Goal: Book appointment/travel/reservation

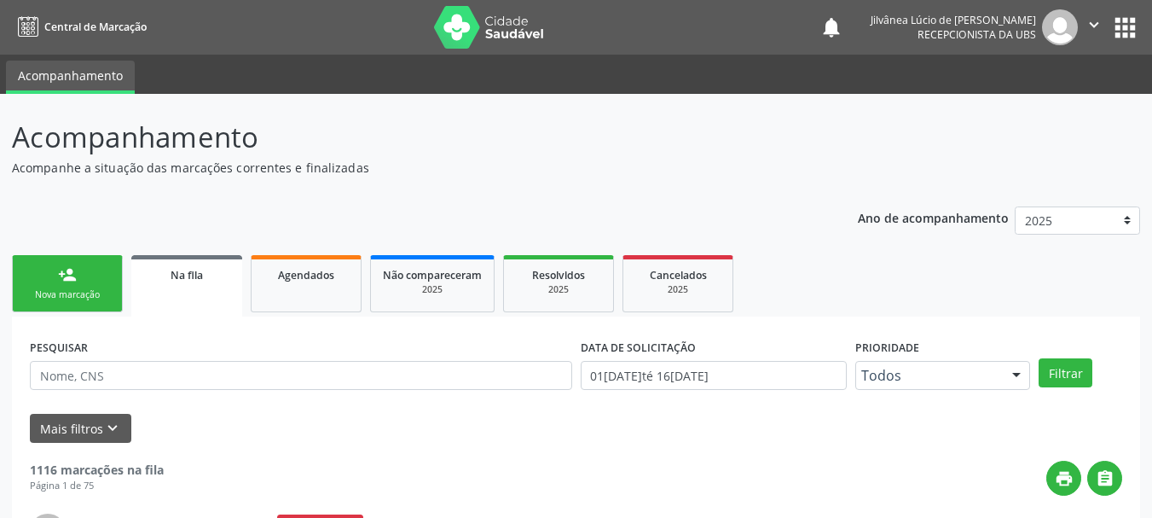
scroll to position [45, 0]
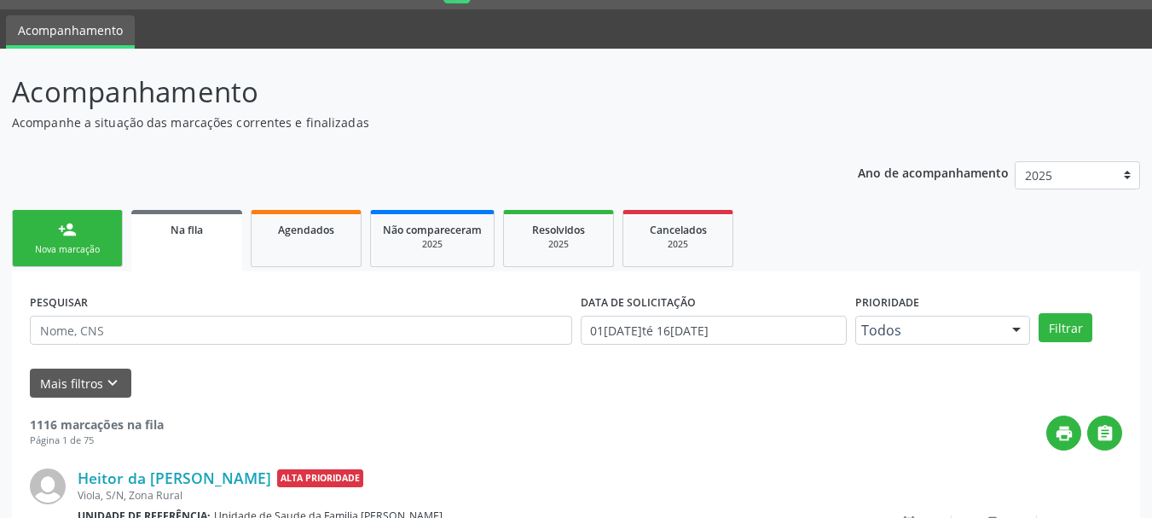
click at [78, 247] on div "Nova marcação" at bounding box center [67, 249] width 85 height 13
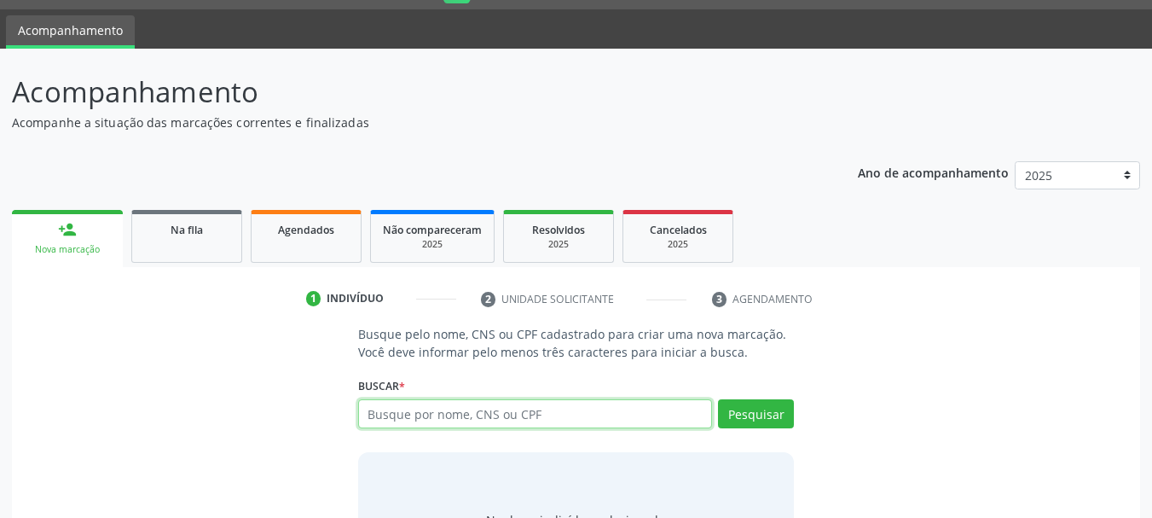
click at [426, 420] on input "text" at bounding box center [535, 413] width 355 height 29
type input "[PERSON_NAME]"
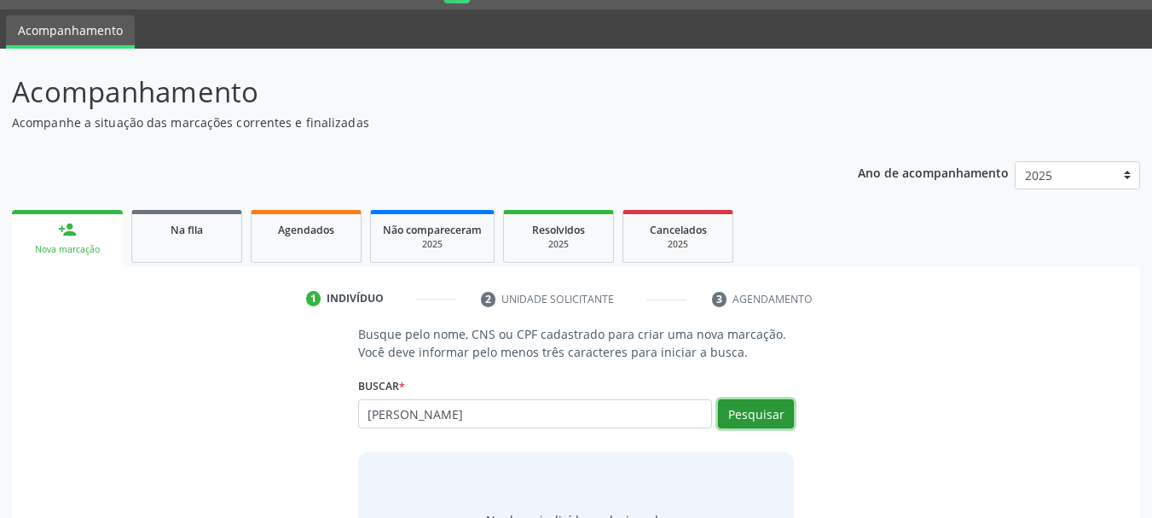
click at [759, 410] on button "Pesquisar" at bounding box center [756, 413] width 76 height 29
type input "[PERSON_NAME]"
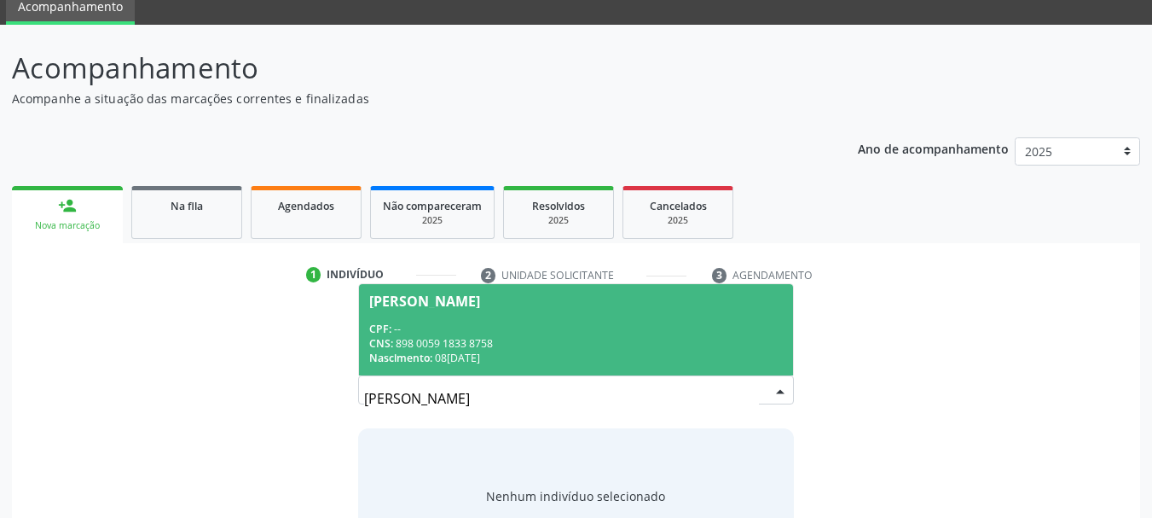
scroll to position [140, 0]
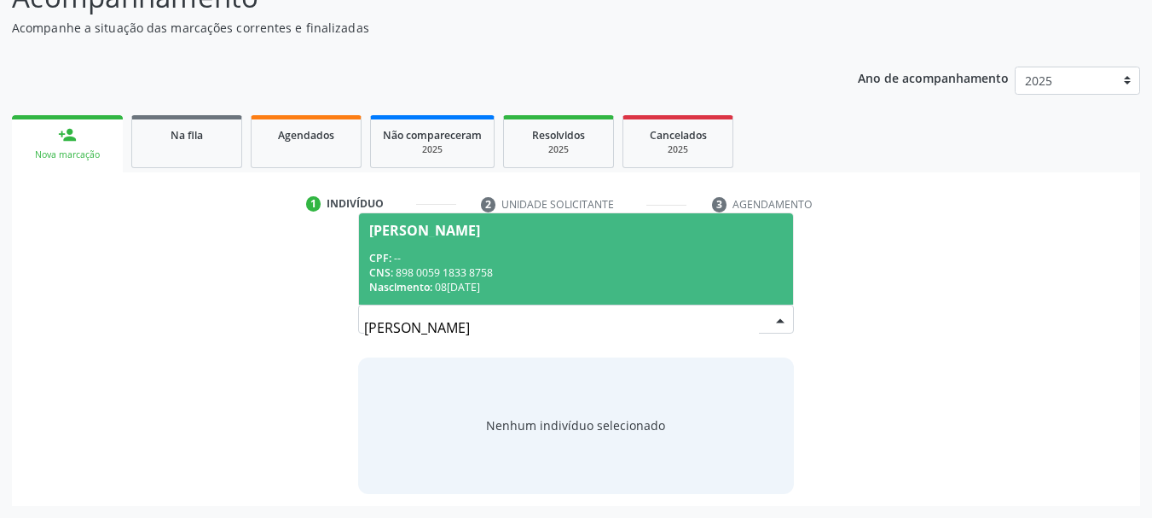
click at [482, 263] on div "CPF: --" at bounding box center [576, 258] width 415 height 14
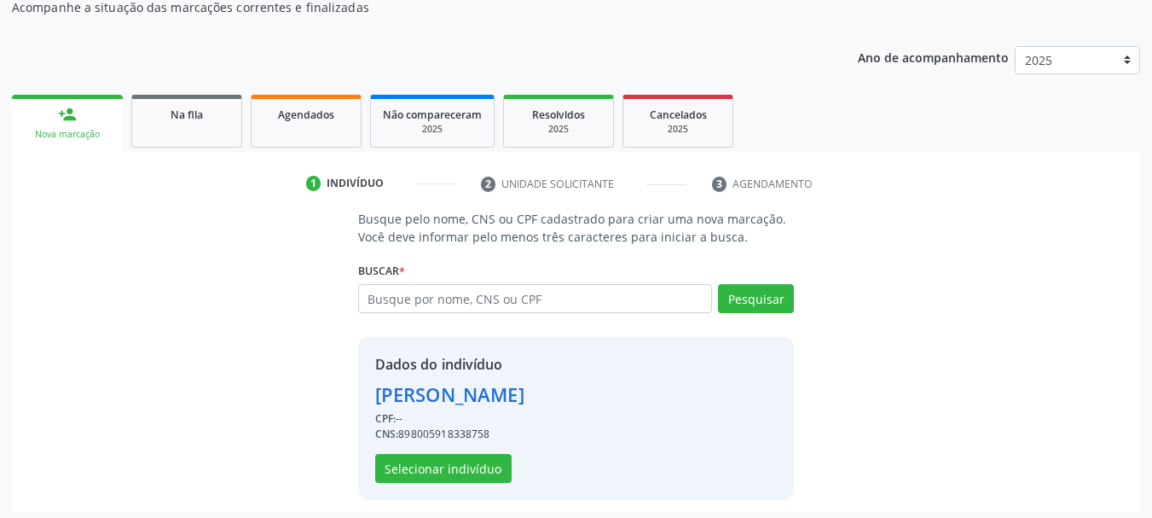
scroll to position [166, 0]
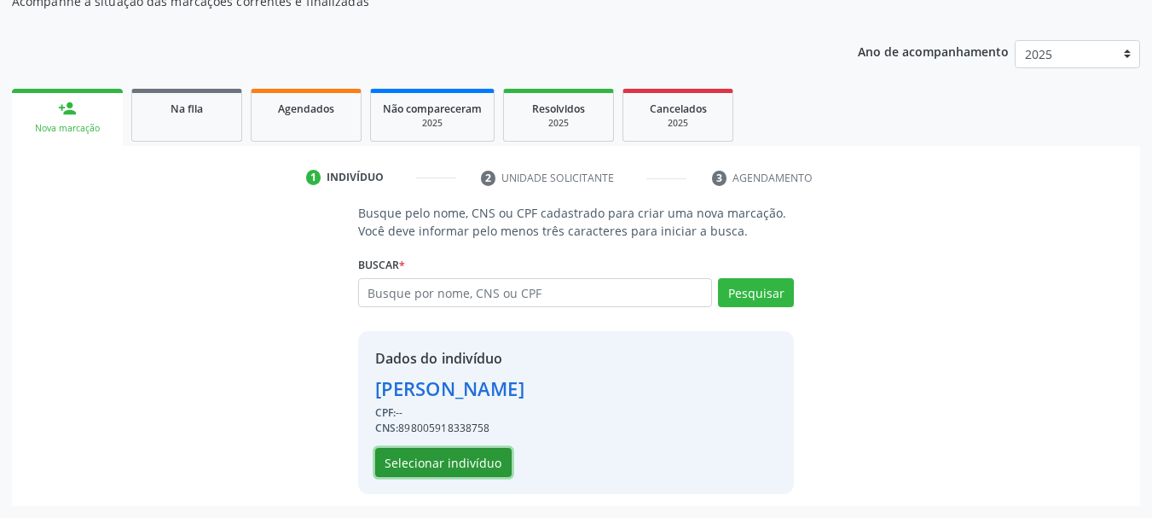
click at [465, 473] on button "Selecionar indivíduo" at bounding box center [443, 462] width 136 height 29
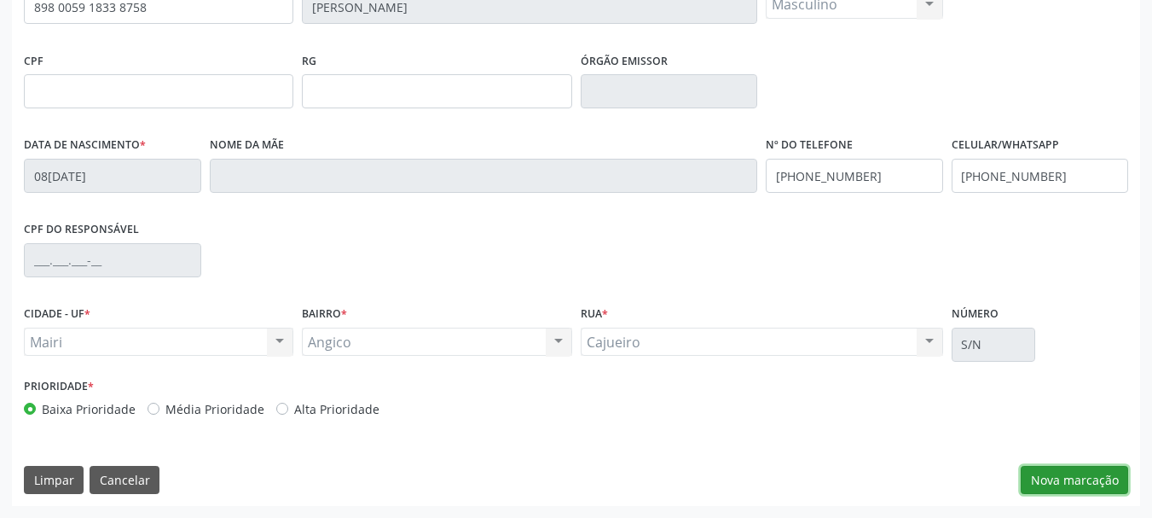
click at [1099, 479] on button "Nova marcação" at bounding box center [1074, 480] width 107 height 29
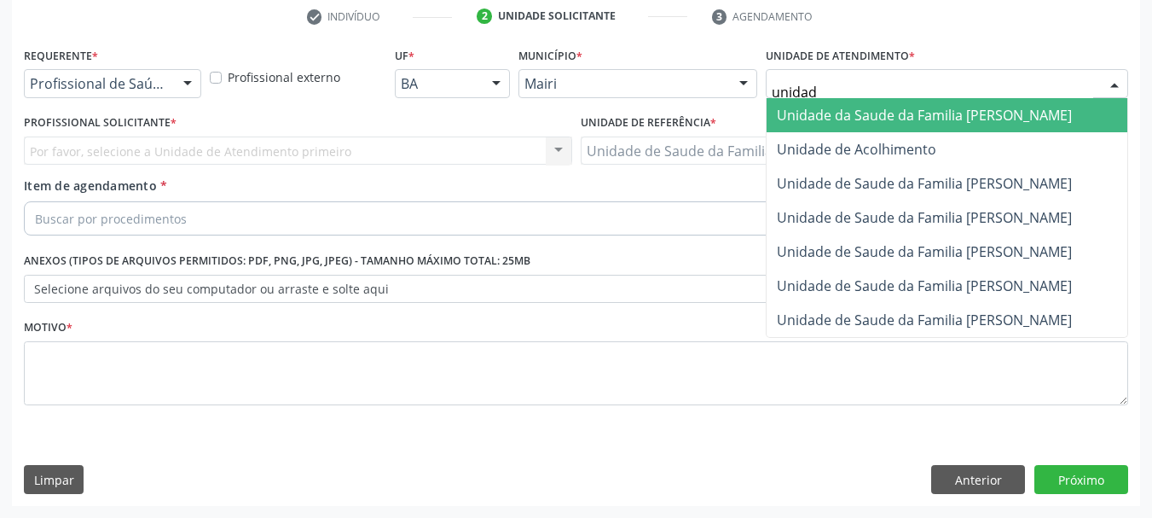
type input "unidade"
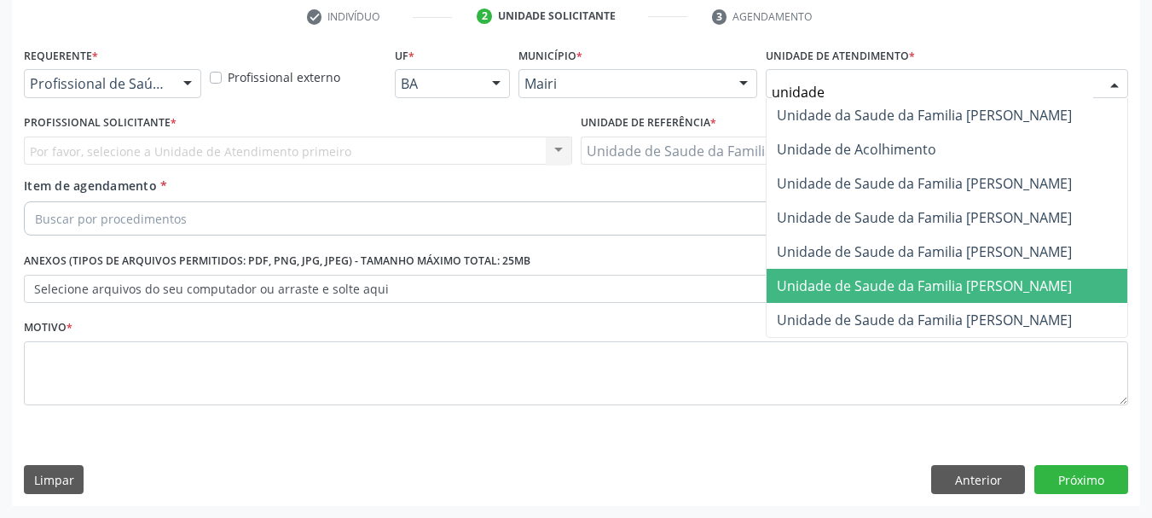
click at [940, 281] on span "Unidade de Saude da Familia [PERSON_NAME]" at bounding box center [924, 285] width 295 height 19
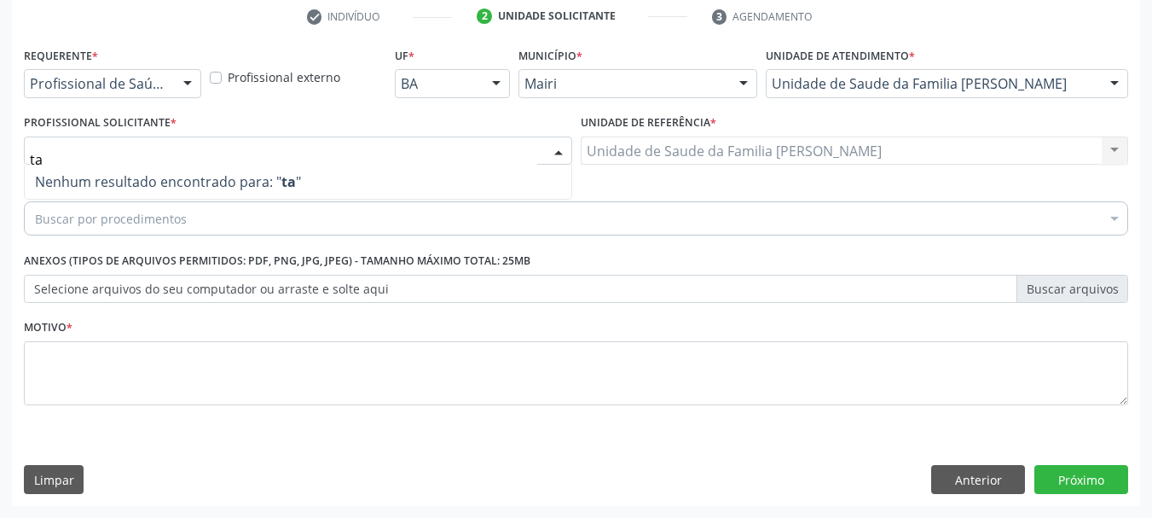
type input "t"
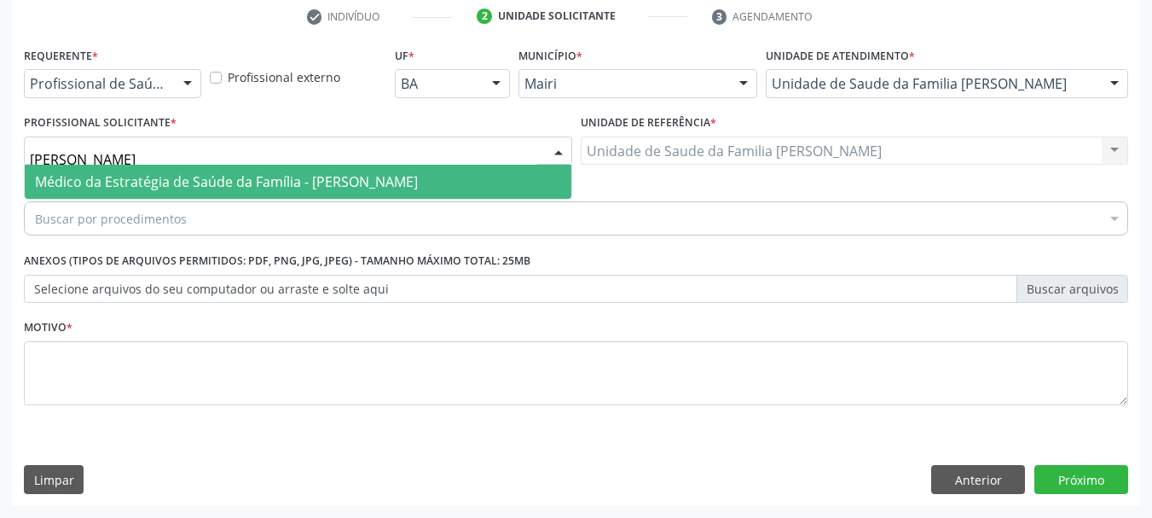
type input "[PERSON_NAME]"
click at [75, 180] on span "Médico da Estratégia de Saúde da Família - [PERSON_NAME]" at bounding box center [226, 181] width 383 height 19
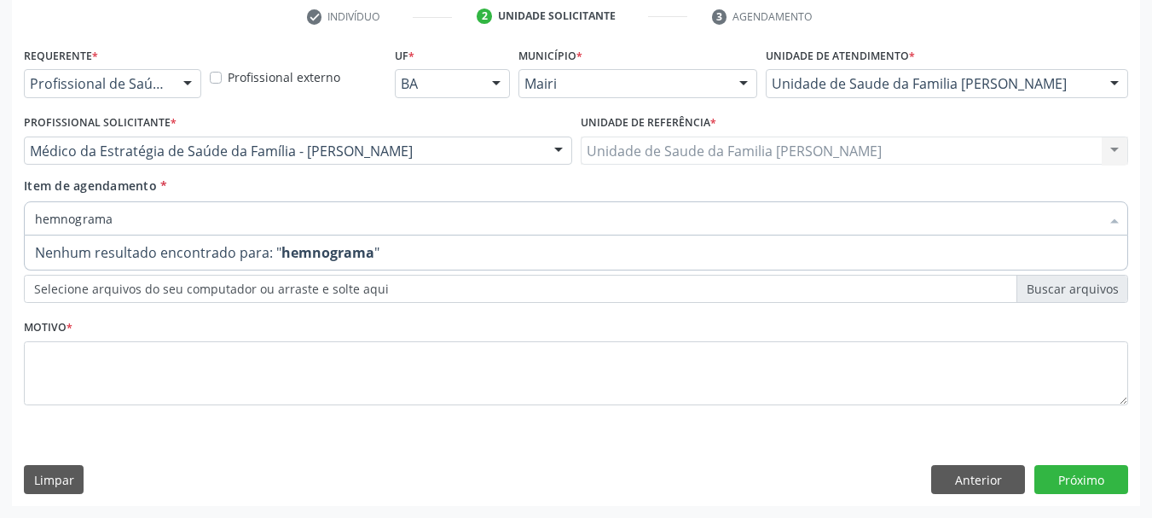
type input "hemograma"
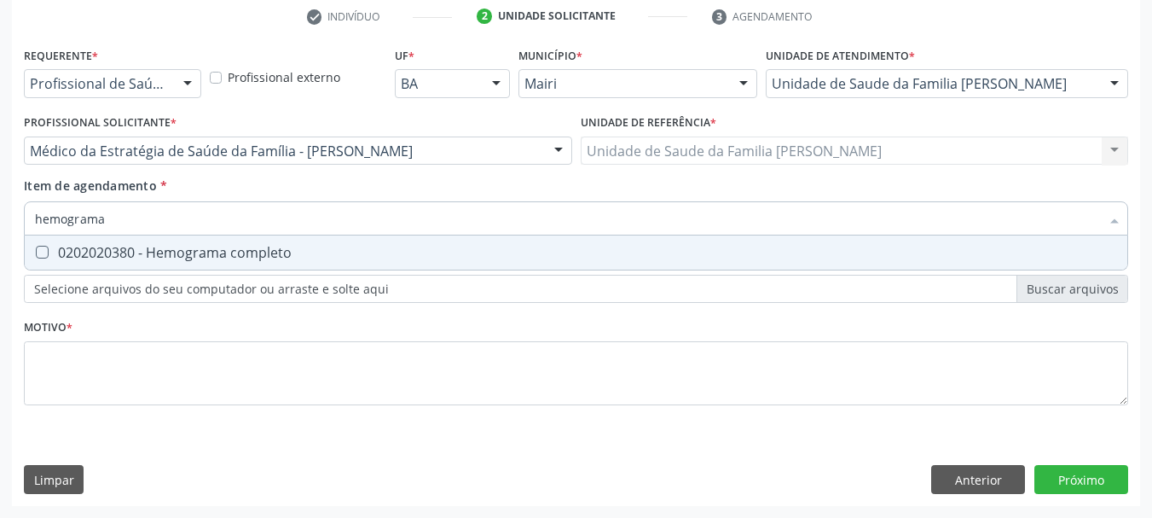
click at [140, 258] on div "0202020380 - Hemograma completo" at bounding box center [576, 253] width 1082 height 14
checkbox completo "true"
click at [0, 208] on div "Acompanhamento Acompanhe a situação das marcações correntes e finalizadas Relat…" at bounding box center [576, 141] width 1152 height 751
type input "g"
checkbox completo "false"
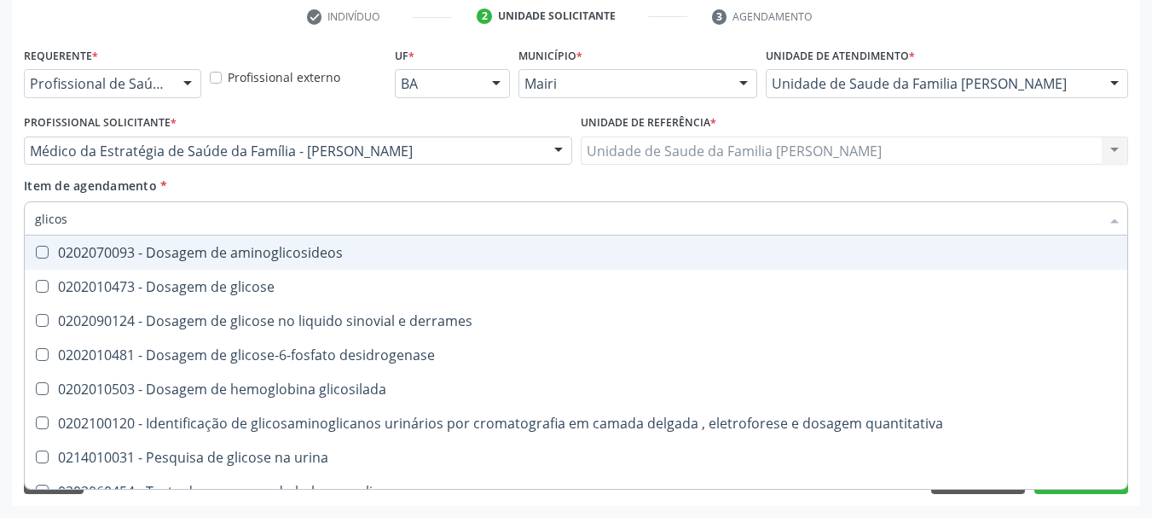
type input "glicose"
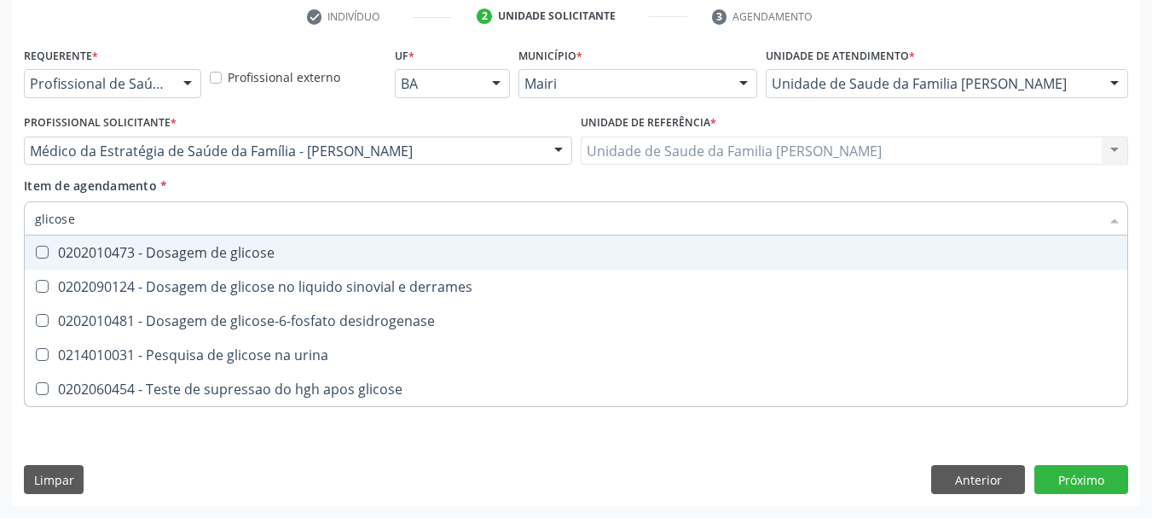
click at [43, 265] on span "0202010473 - Dosagem de glicose" at bounding box center [576, 252] width 1103 height 34
checkbox glicose "true"
drag, startPoint x: 77, startPoint y: 221, endPoint x: 0, endPoint y: 227, distance: 77.0
click at [0, 226] on div "Acompanhamento Acompanhe a situação das marcações correntes e finalizadas Relat…" at bounding box center [576, 141] width 1152 height 751
type input "cole"
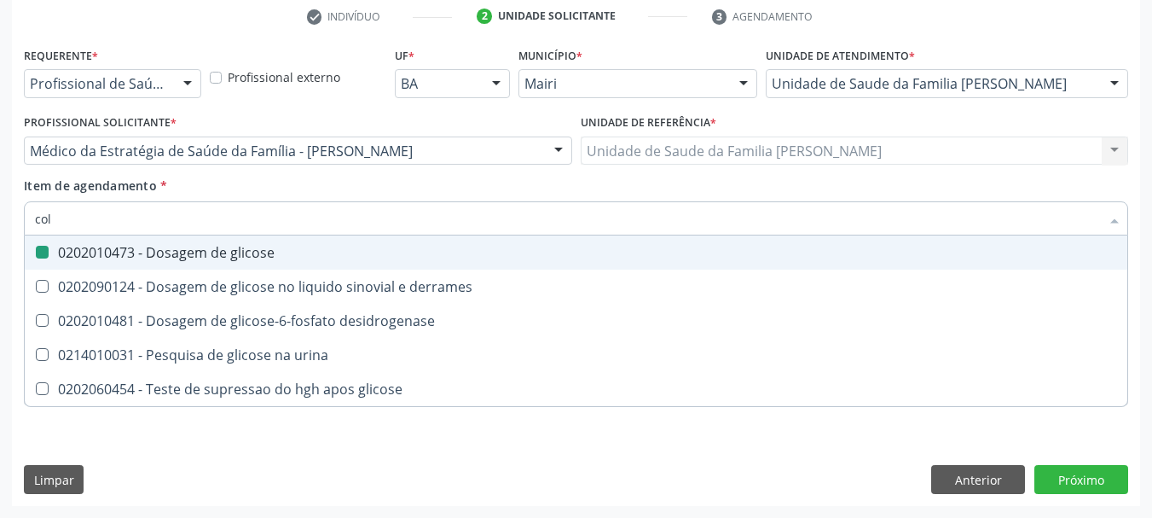
checkbox glicose "false"
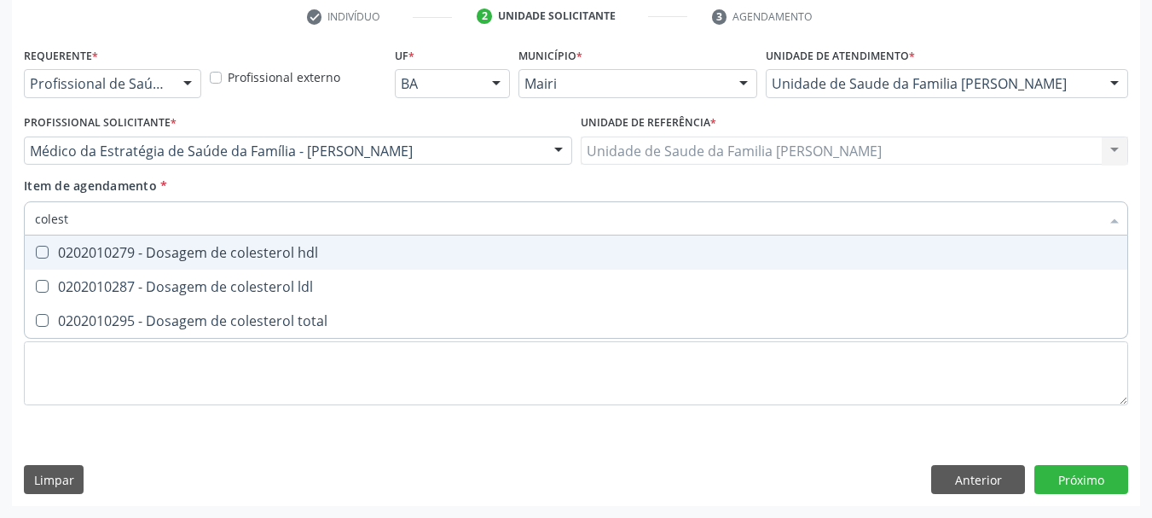
type input "coleste"
click at [50, 260] on span "0202010279 - Dosagem de colesterol hdl" at bounding box center [576, 252] width 1103 height 34
checkbox hdl "true"
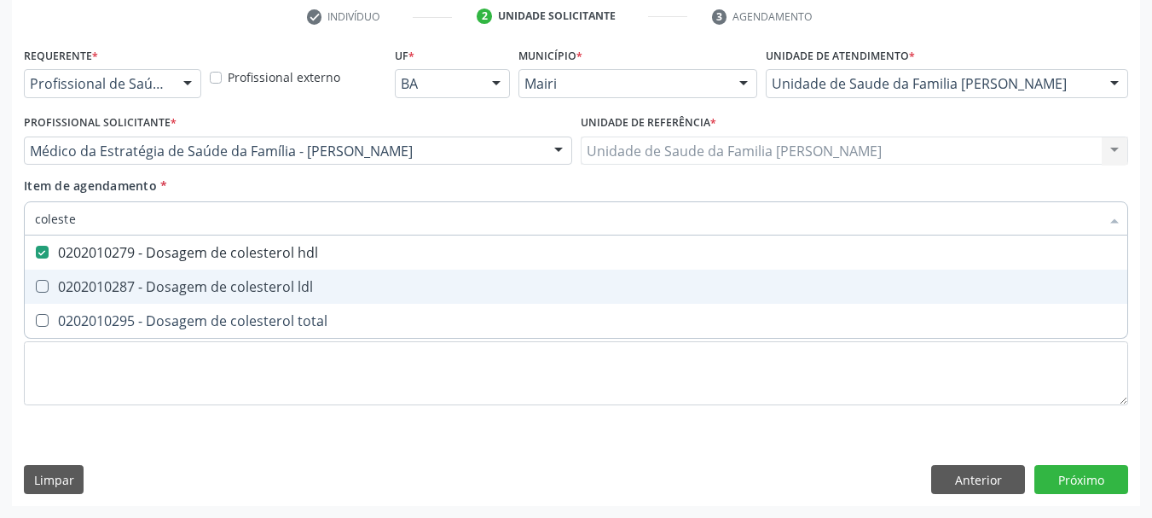
click at [65, 280] on div "0202010287 - Dosagem de colesterol ldl" at bounding box center [576, 287] width 1082 height 14
checkbox ldl "true"
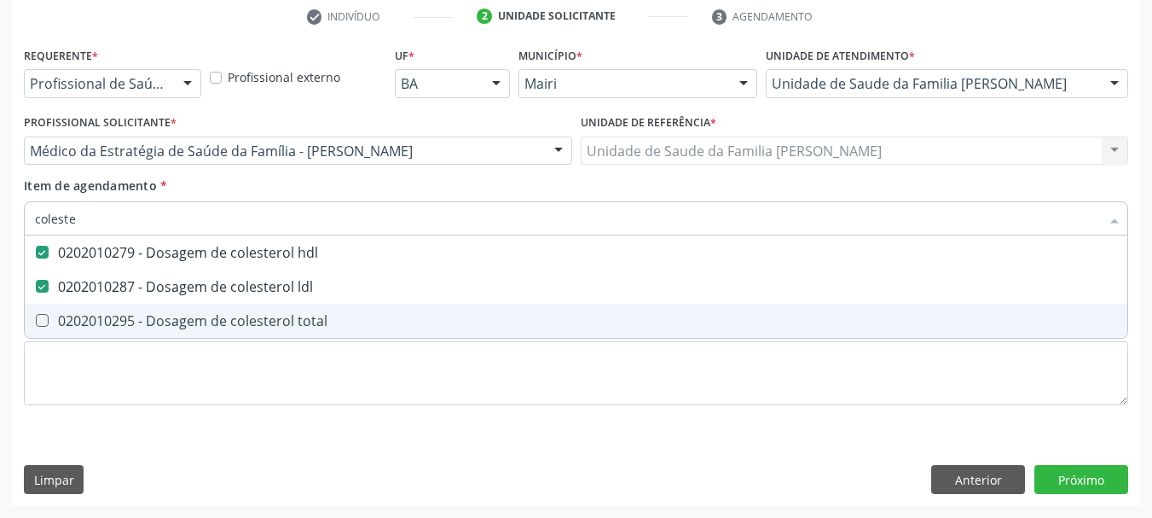
click at [85, 323] on div "0202010295 - Dosagem de colesterol total" at bounding box center [576, 321] width 1082 height 14
checkbox total "true"
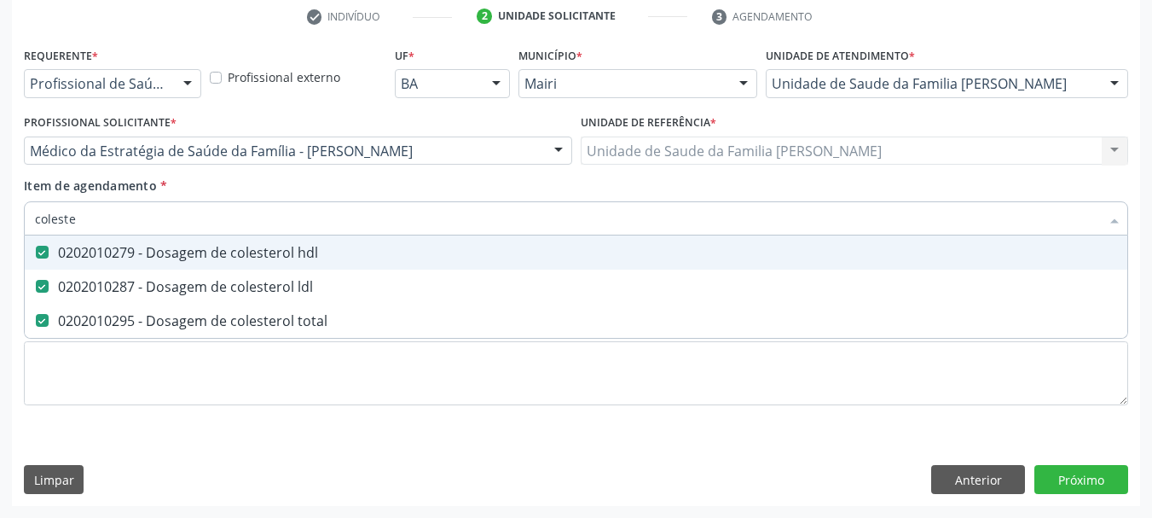
drag, startPoint x: 18, startPoint y: 212, endPoint x: 0, endPoint y: 216, distance: 18.2
click at [0, 216] on div "Acompanhamento Acompanhe a situação das marcações correntes e finalizadas Relat…" at bounding box center [576, 141] width 1152 height 751
type input "fe"
checkbox hdl "false"
checkbox ldl "false"
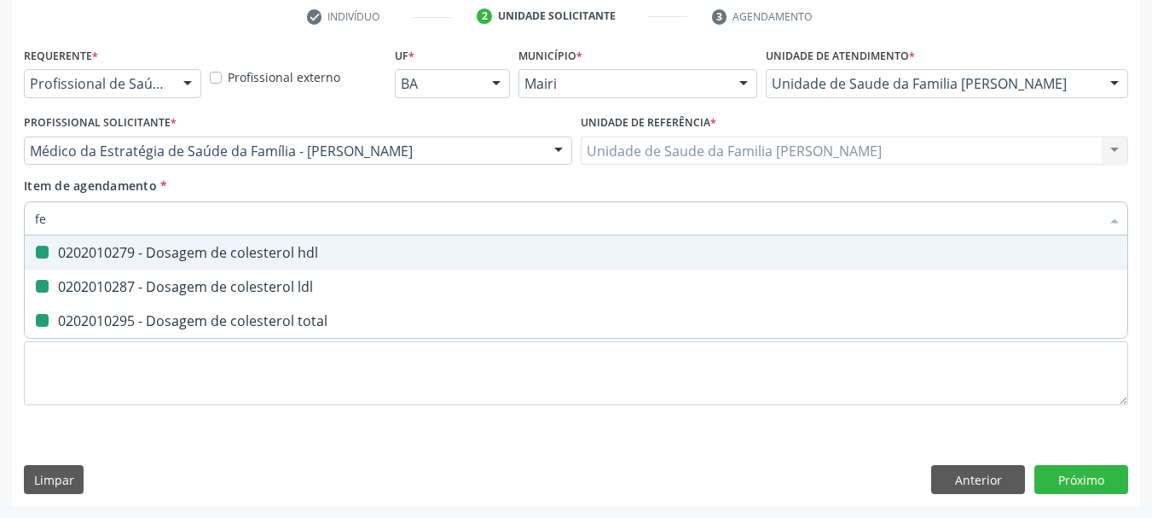
checkbox total "false"
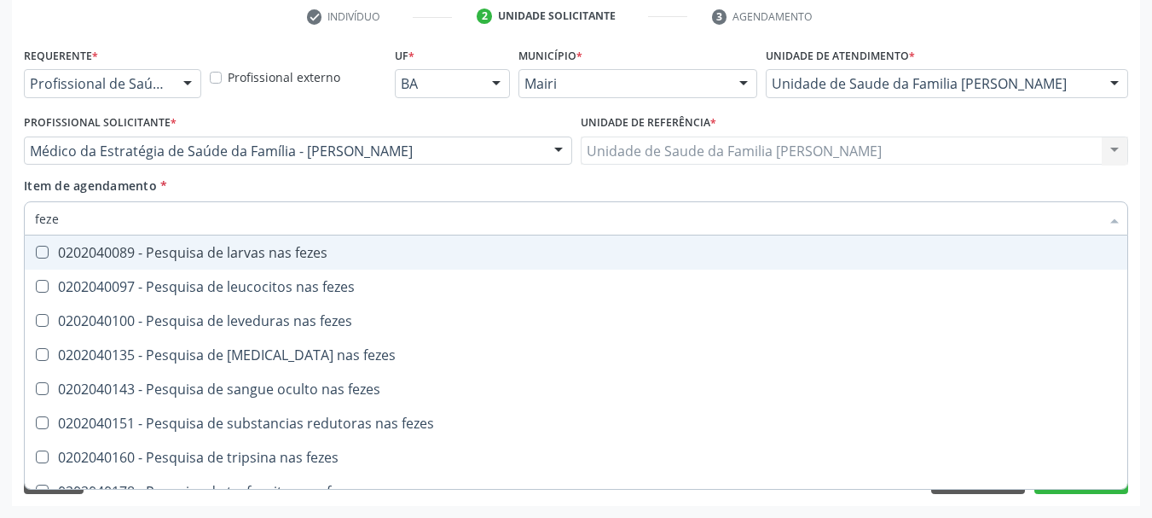
type input "fezes"
click at [53, 242] on span "0202040089 - Pesquisa de larvas nas fezes" at bounding box center [576, 252] width 1103 height 34
checkbox fezes "true"
drag, startPoint x: 66, startPoint y: 222, endPoint x: 0, endPoint y: 224, distance: 65.7
click at [0, 224] on div "Acompanhamento Acompanhe a situação das marcações correntes e finalizadas Relat…" at bounding box center [576, 141] width 1152 height 751
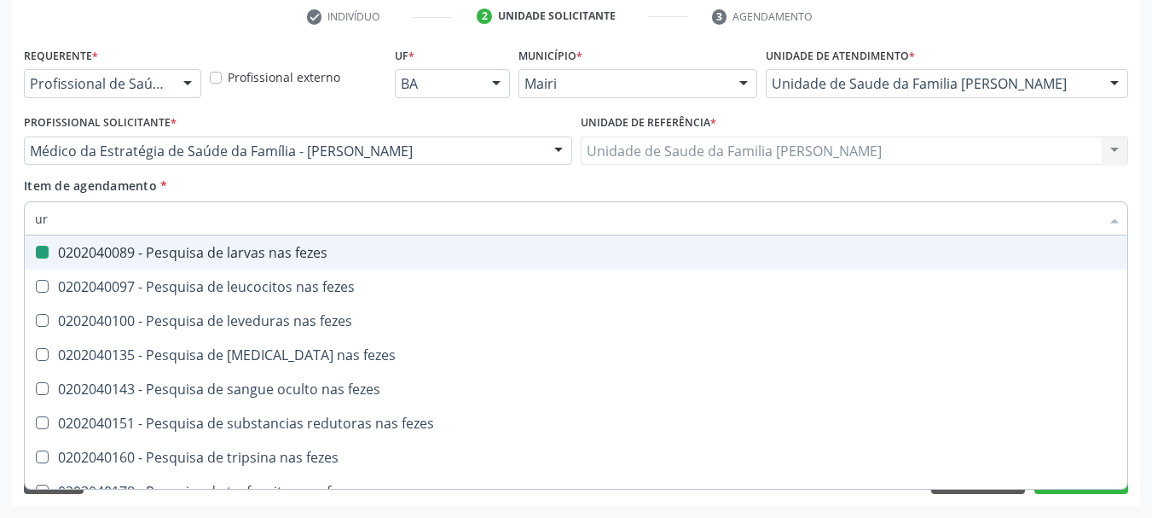
type input "uri"
checkbox fezes "false"
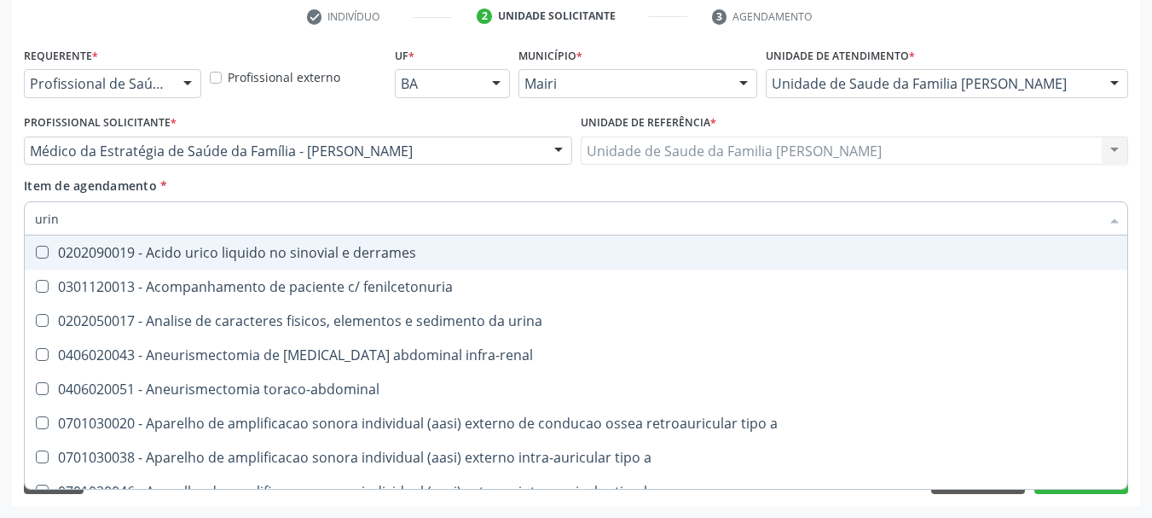
type input "urina"
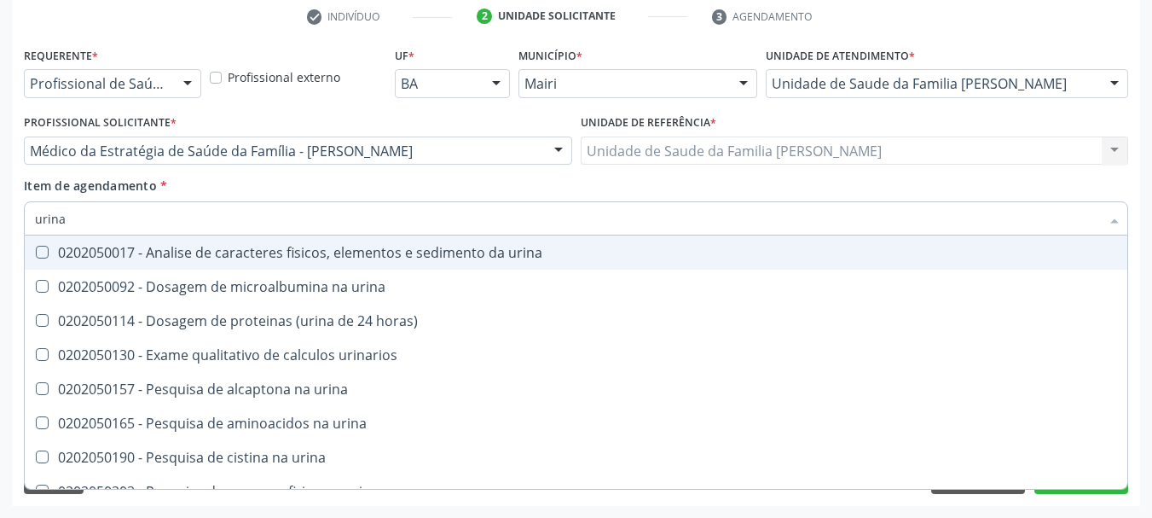
click at [48, 243] on span "0202050017 - Analise de caracteres fisicos, elementos e sedimento da urina" at bounding box center [576, 252] width 1103 height 34
checkbox urina "true"
drag, startPoint x: 72, startPoint y: 225, endPoint x: 0, endPoint y: 230, distance: 72.7
click at [0, 226] on div "Acompanhamento Acompanhe a situação das marcações correntes e finalizadas Relat…" at bounding box center [576, 141] width 1152 height 751
checkbox urina "false"
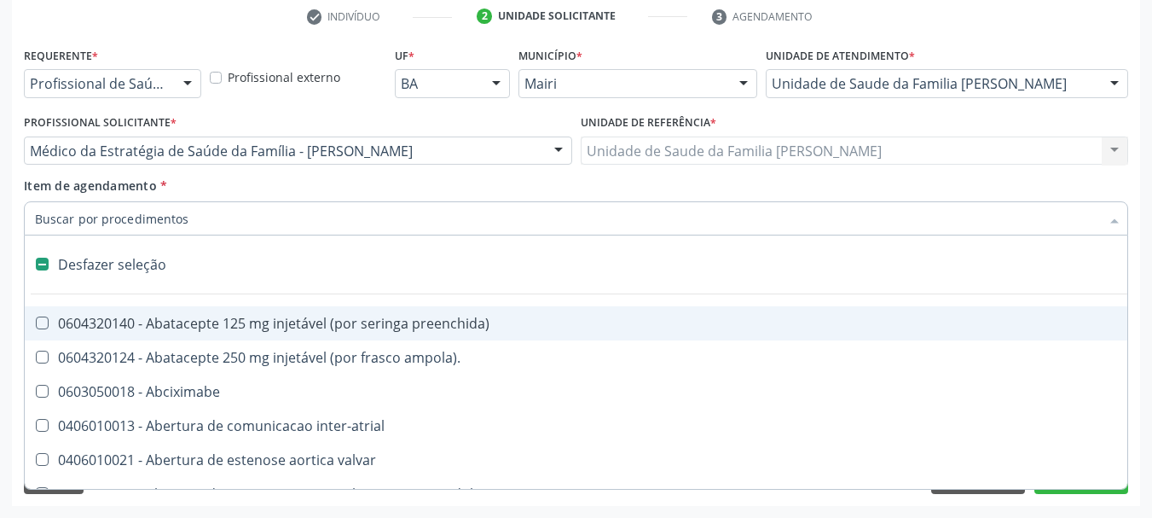
click at [14, 299] on div "Requerente * Profissional de Saúde Profissional de Saúde Paciente Nenhum result…" at bounding box center [576, 274] width 1128 height 463
checkbox ampola\)\ "true"
checkbox Abciximabe "true"
checkbox inter-atrial "true"
checkbox valvar "true"
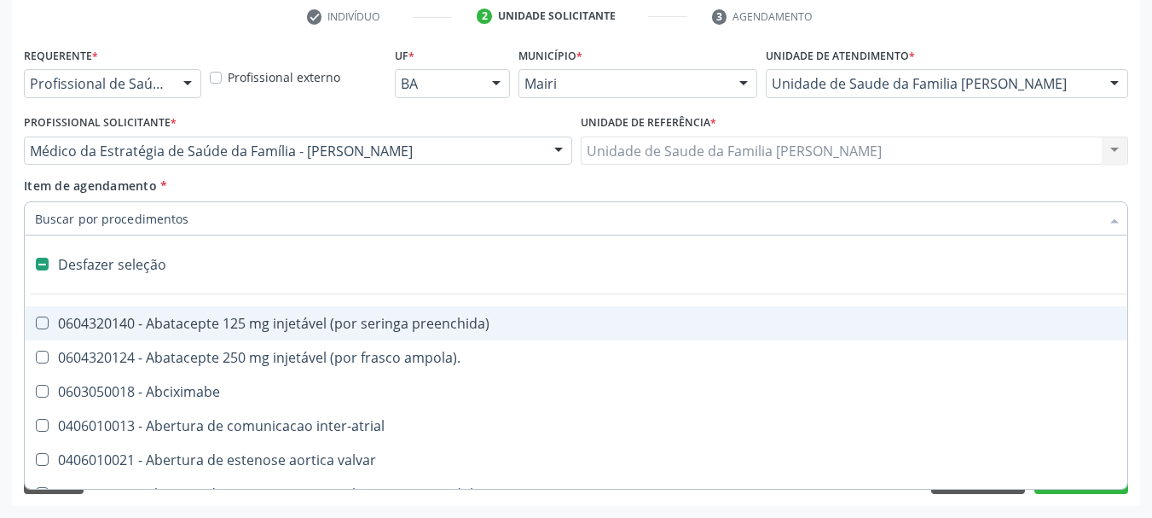
checkbox adolescente\) "true"
checkbox valvar "true"
checkbox adolescente\) "true"
checkbox urina "false"
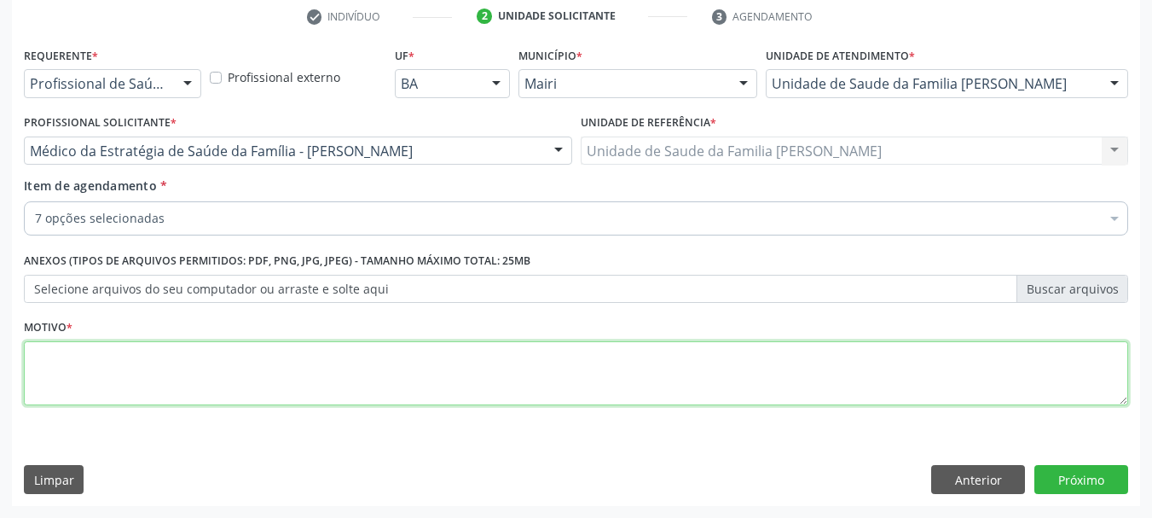
click at [103, 377] on textarea at bounding box center [576, 373] width 1105 height 65
type textarea "[PERSON_NAME]."
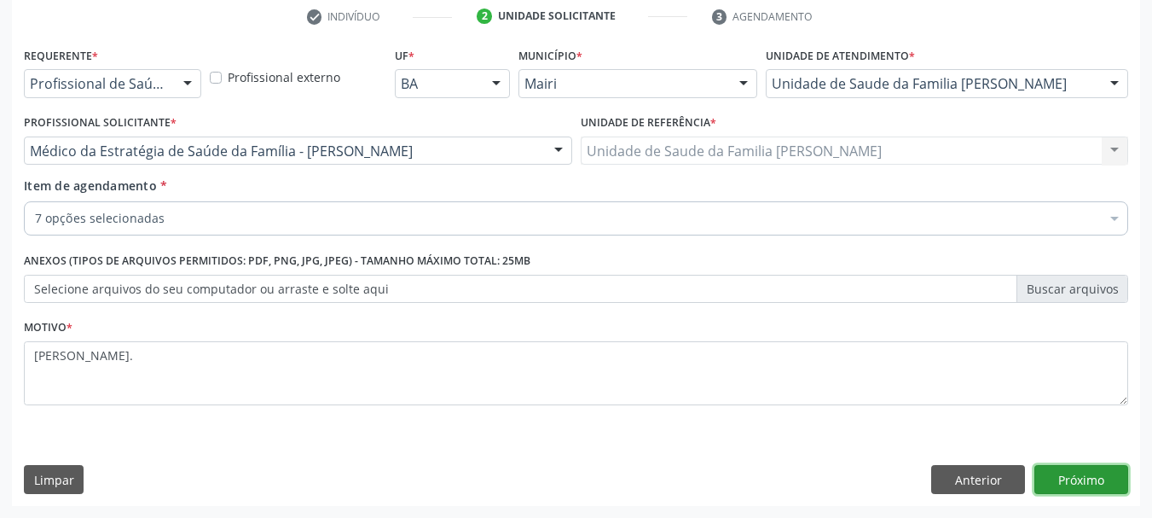
click at [1063, 481] on button "Próximo" at bounding box center [1082, 479] width 94 height 29
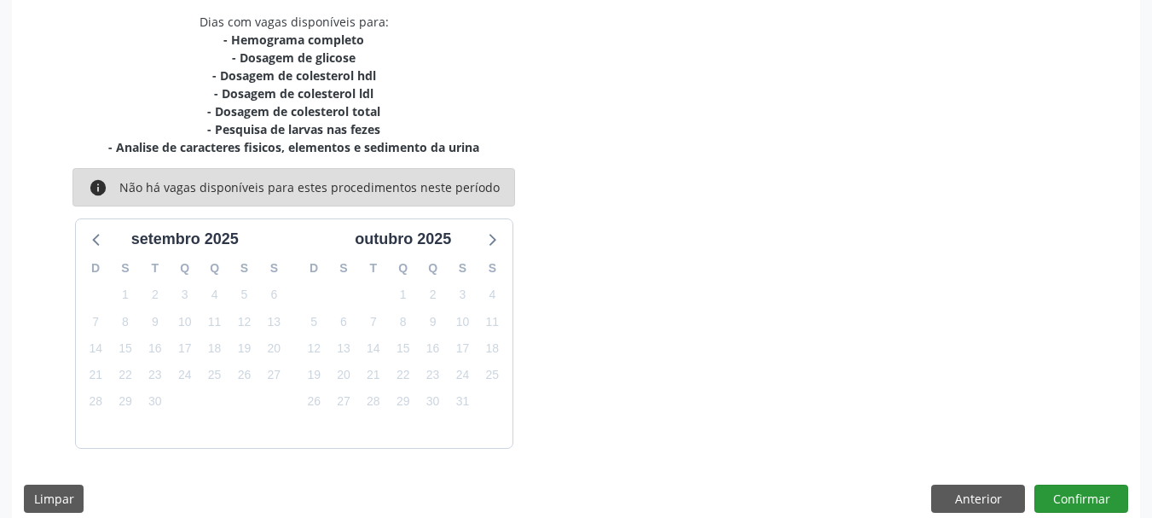
scroll to position [382, 0]
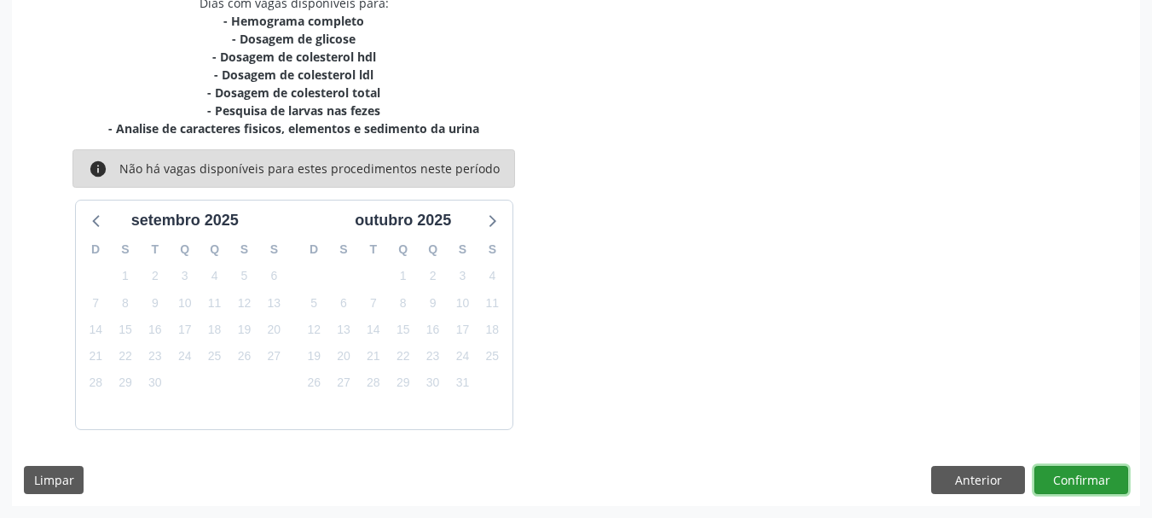
click at [1080, 470] on button "Confirmar" at bounding box center [1082, 480] width 94 height 29
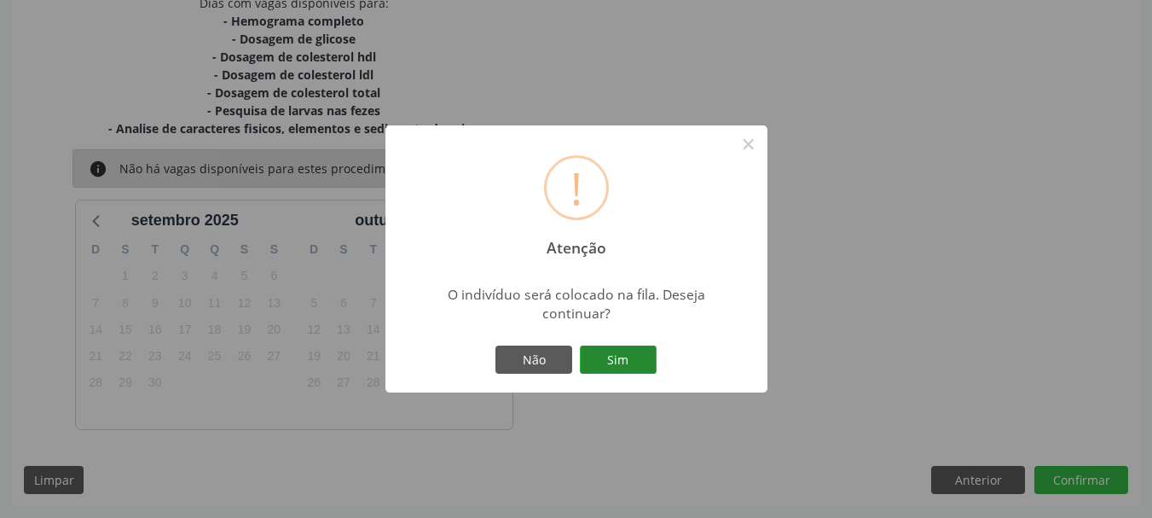
click at [614, 351] on button "Sim" at bounding box center [618, 359] width 77 height 29
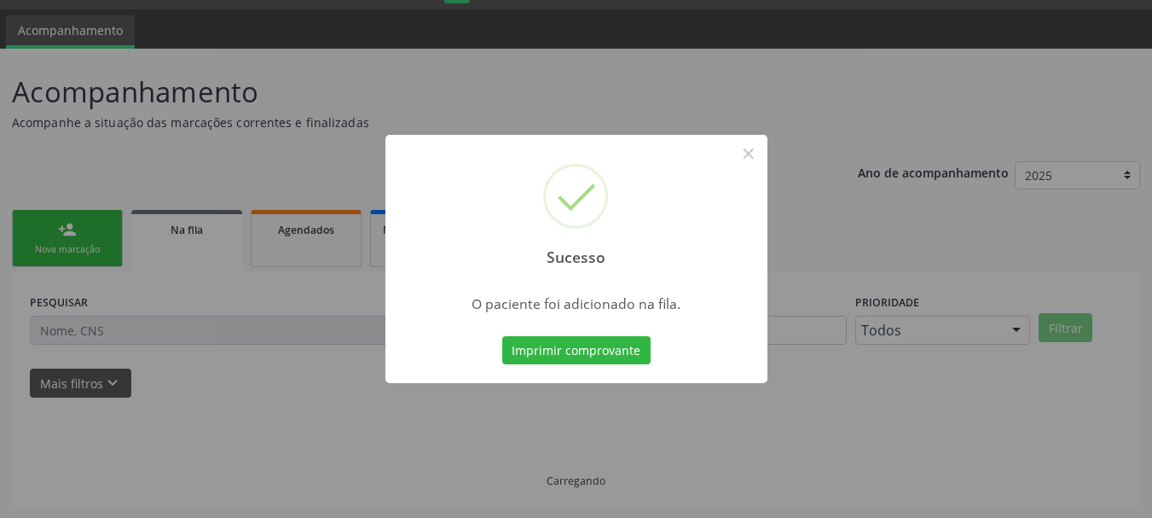
scroll to position [45, 0]
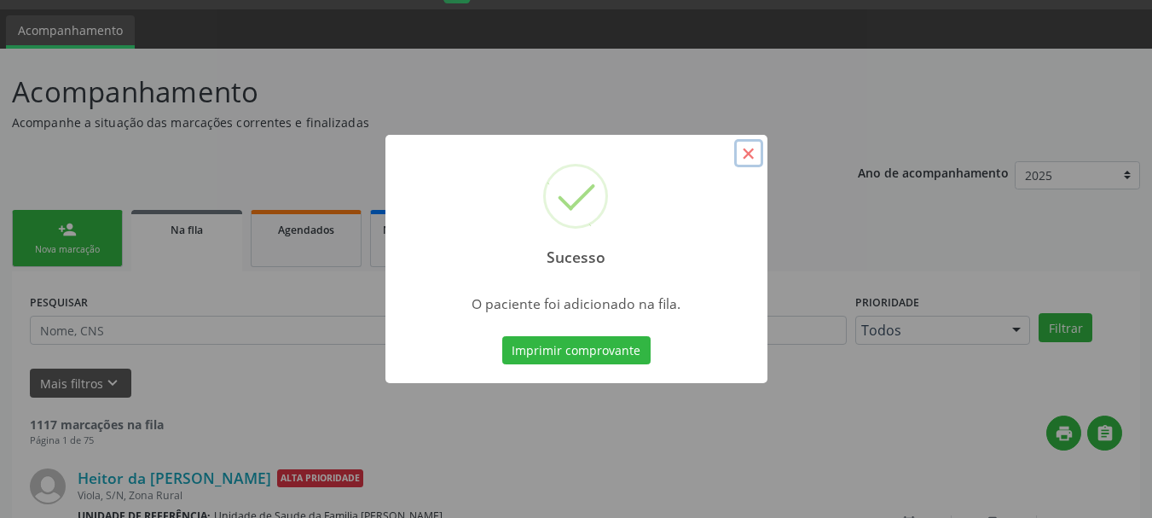
click at [749, 143] on button "×" at bounding box center [748, 153] width 29 height 29
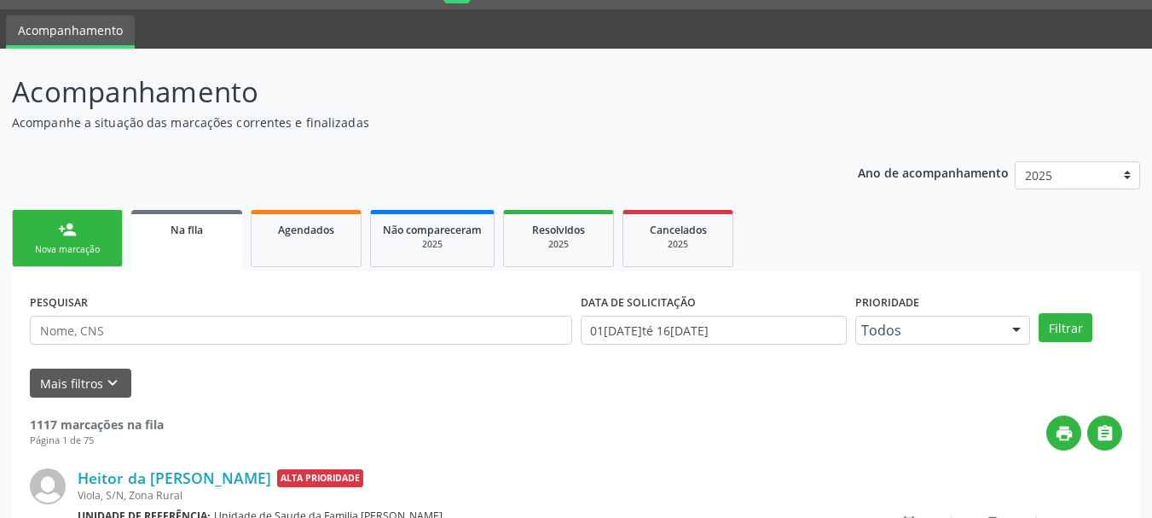
click at [76, 250] on div "Nova marcação" at bounding box center [67, 249] width 85 height 13
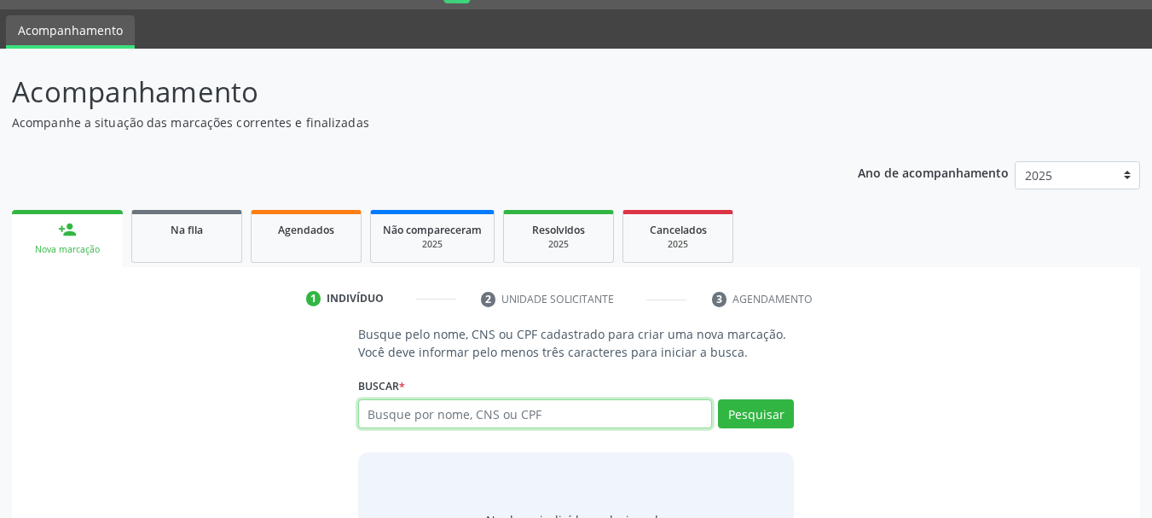
click at [603, 410] on input "text" at bounding box center [535, 413] width 355 height 29
type input "[PERSON_NAME]"
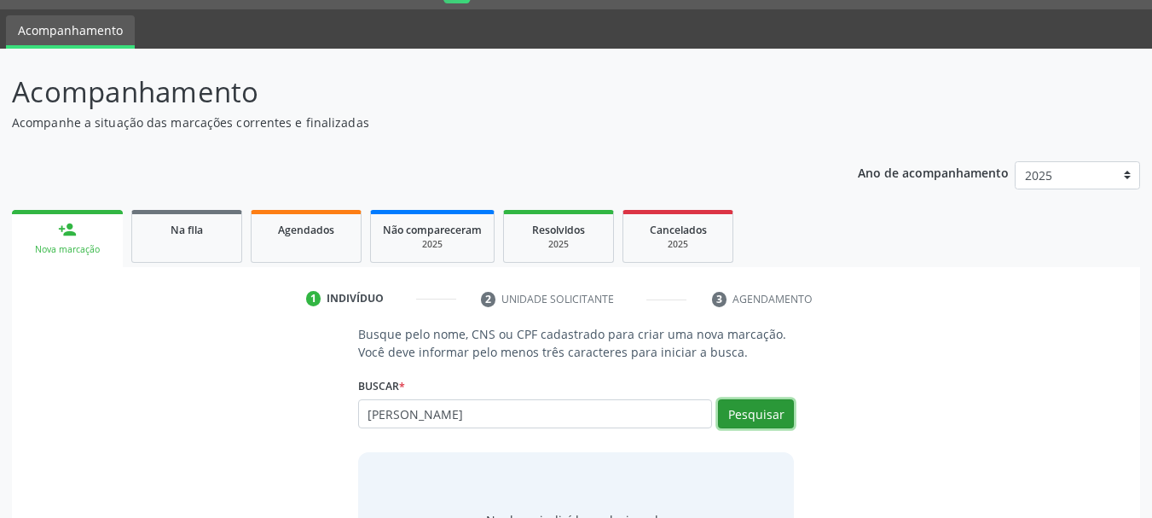
click at [728, 410] on button "Pesquisar" at bounding box center [756, 413] width 76 height 29
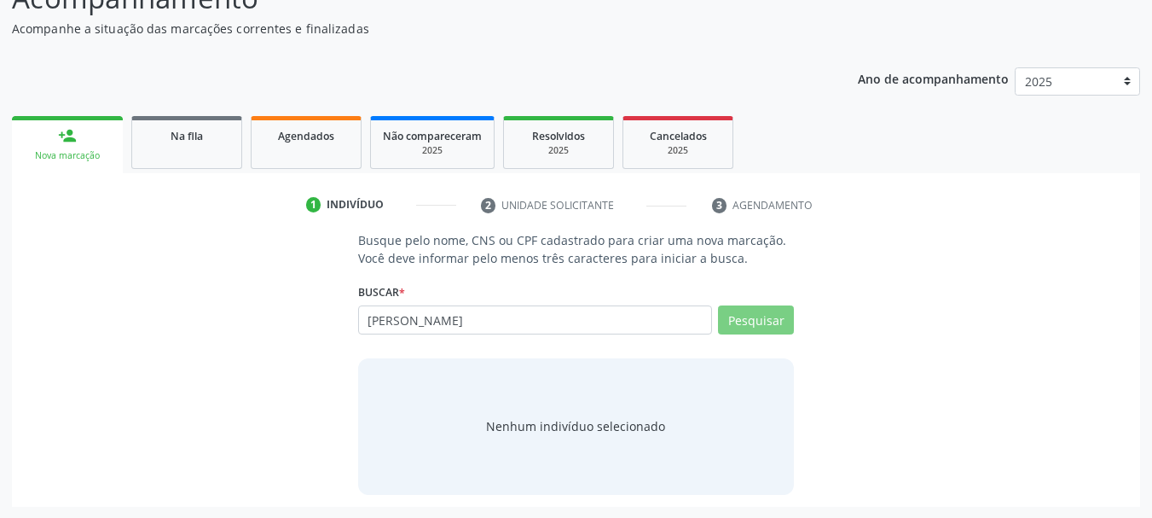
scroll to position [140, 0]
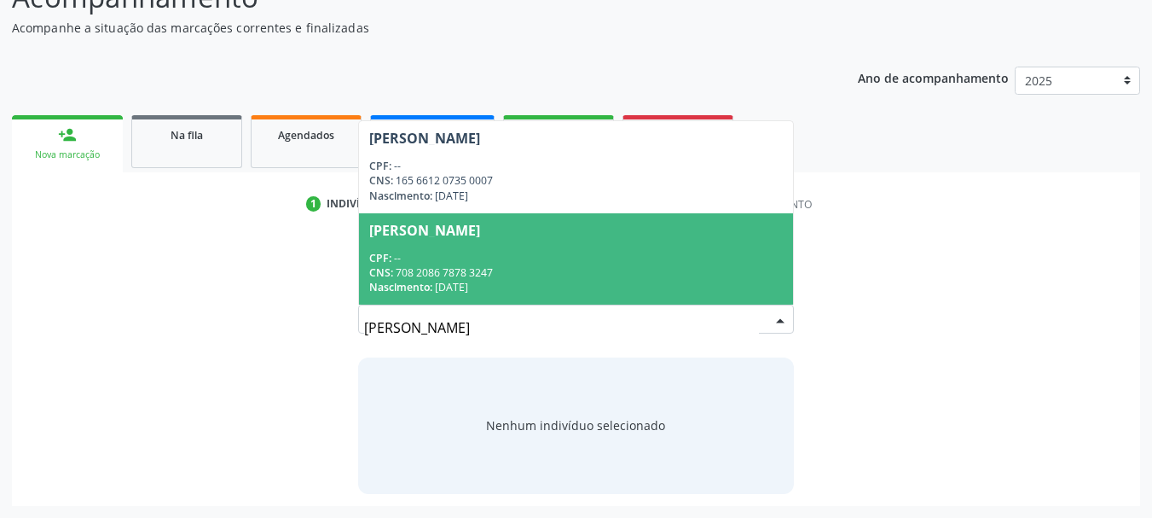
click at [505, 265] on div "CNS: 708 2086 7878 3247" at bounding box center [576, 272] width 415 height 14
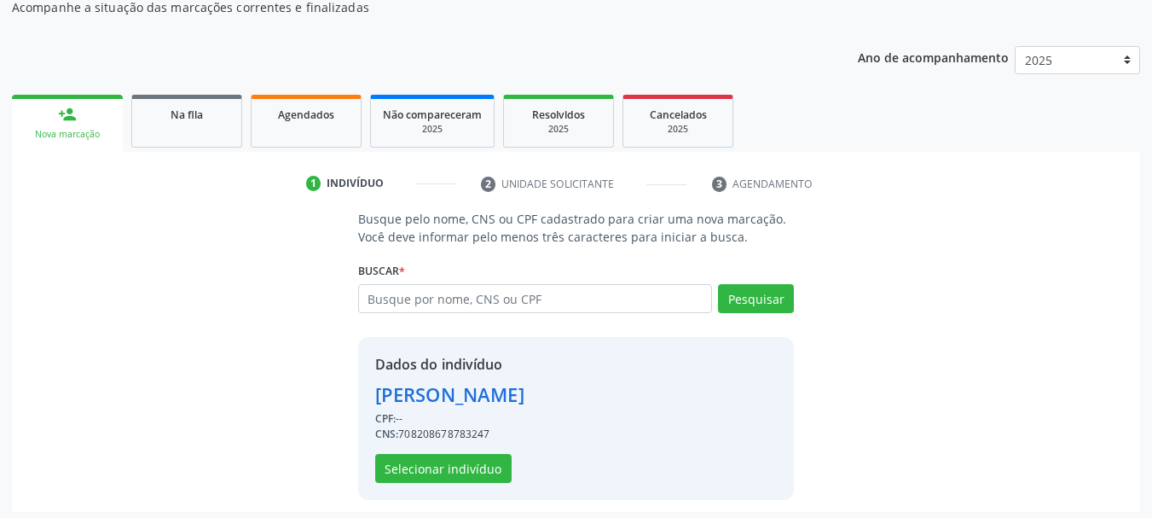
scroll to position [166, 0]
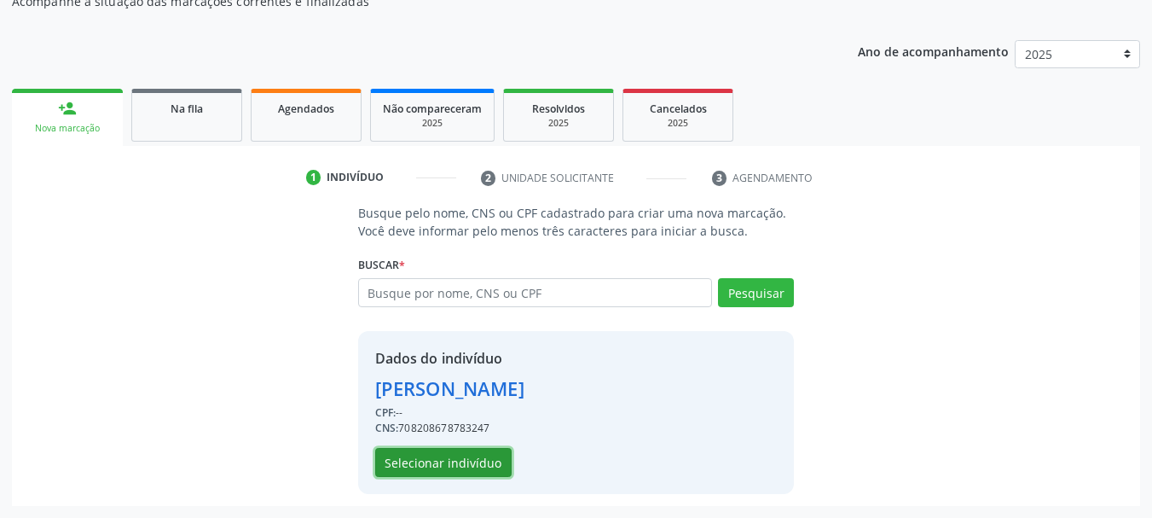
click at [460, 459] on button "Selecionar indivíduo" at bounding box center [443, 462] width 136 height 29
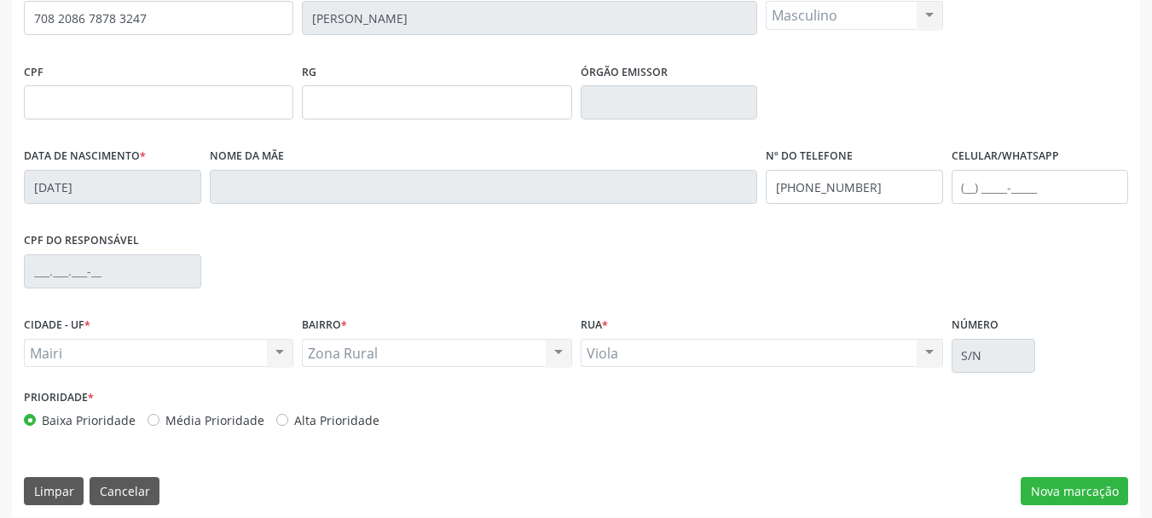
scroll to position [407, 0]
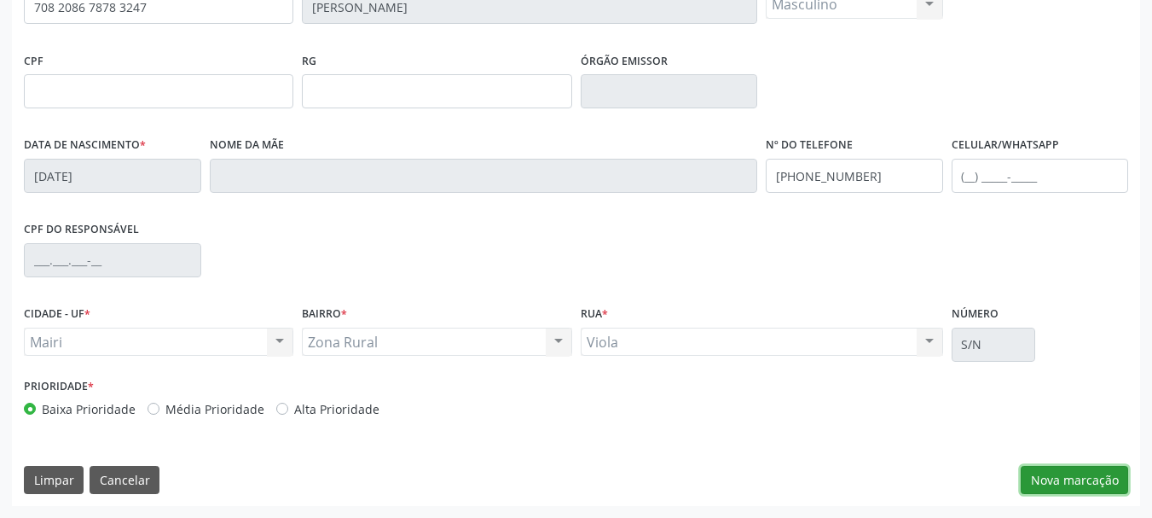
click at [1055, 474] on button "Nova marcação" at bounding box center [1074, 480] width 107 height 29
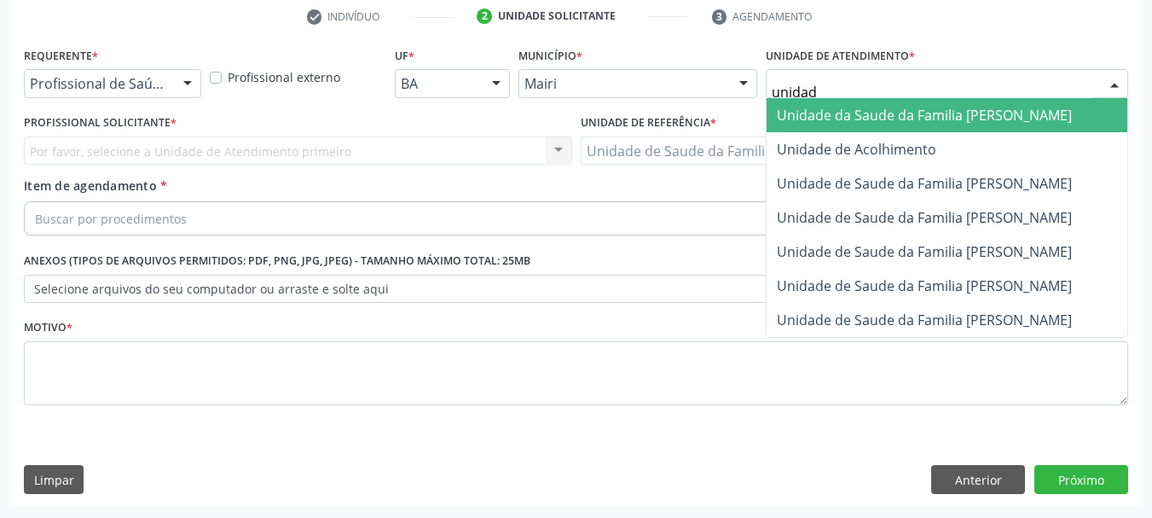
type input "unidade"
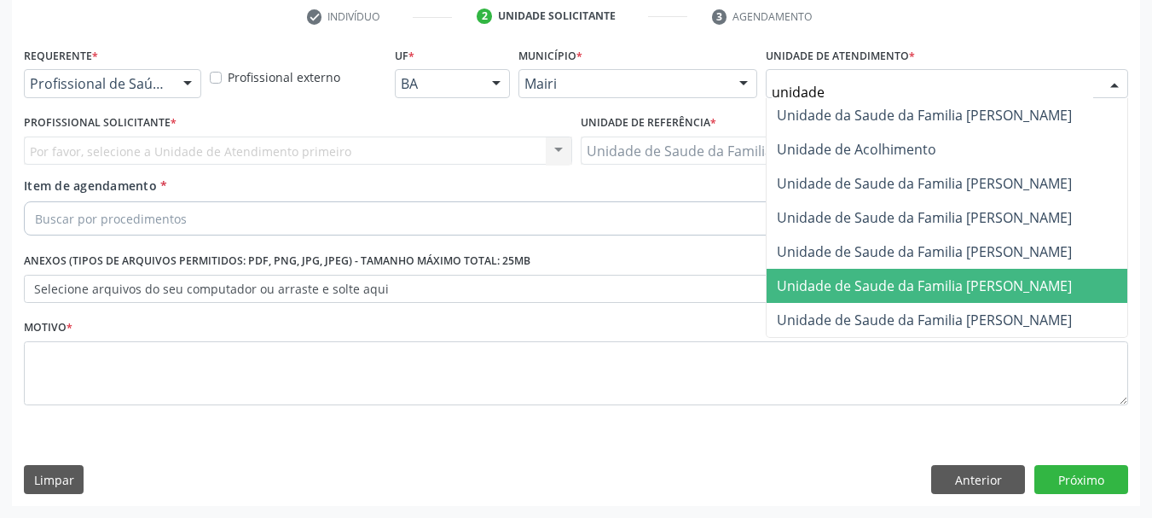
click at [991, 287] on span "Unidade de Saude da Familia [PERSON_NAME]" at bounding box center [924, 285] width 295 height 19
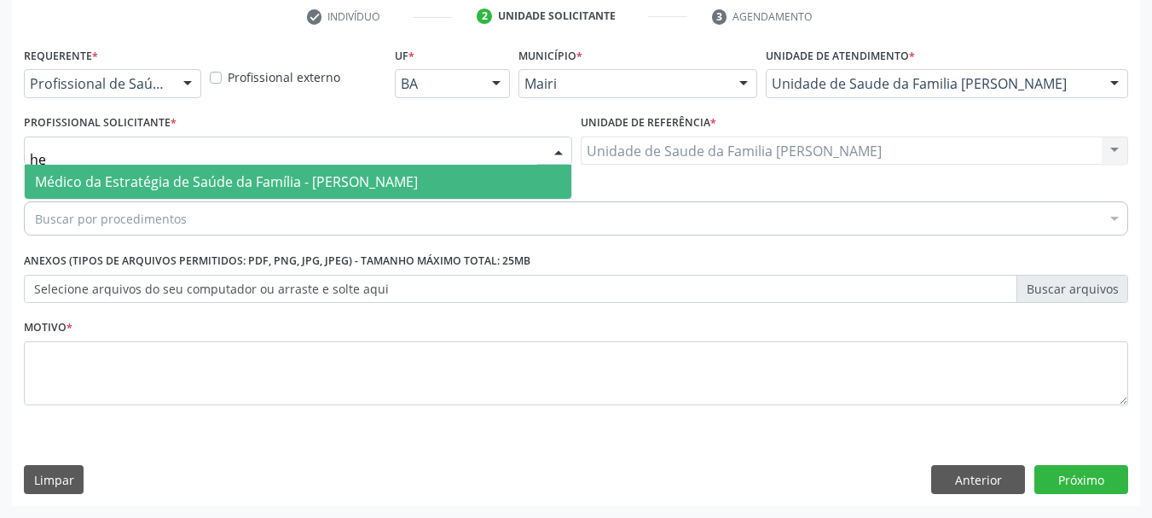
type input "h"
type input "gabrie"
click at [137, 184] on span "Médico da Estratégia de Saúde da Família - [PERSON_NAME]" at bounding box center [226, 181] width 383 height 19
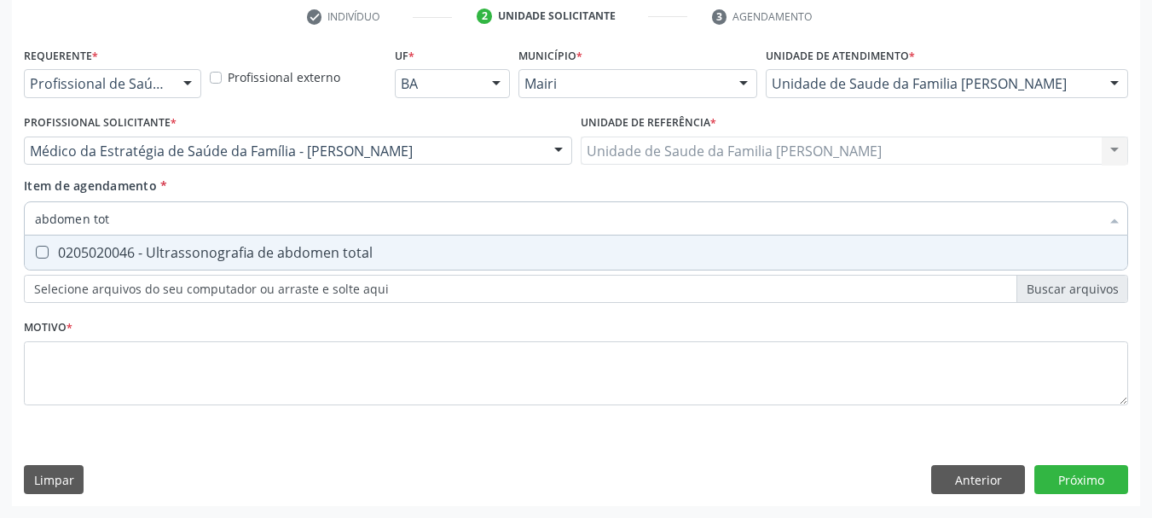
type input "abdomen tota"
click at [213, 253] on div "0205020046 - Ultrassonografia de abdomen total" at bounding box center [576, 253] width 1082 height 14
checkbox total "true"
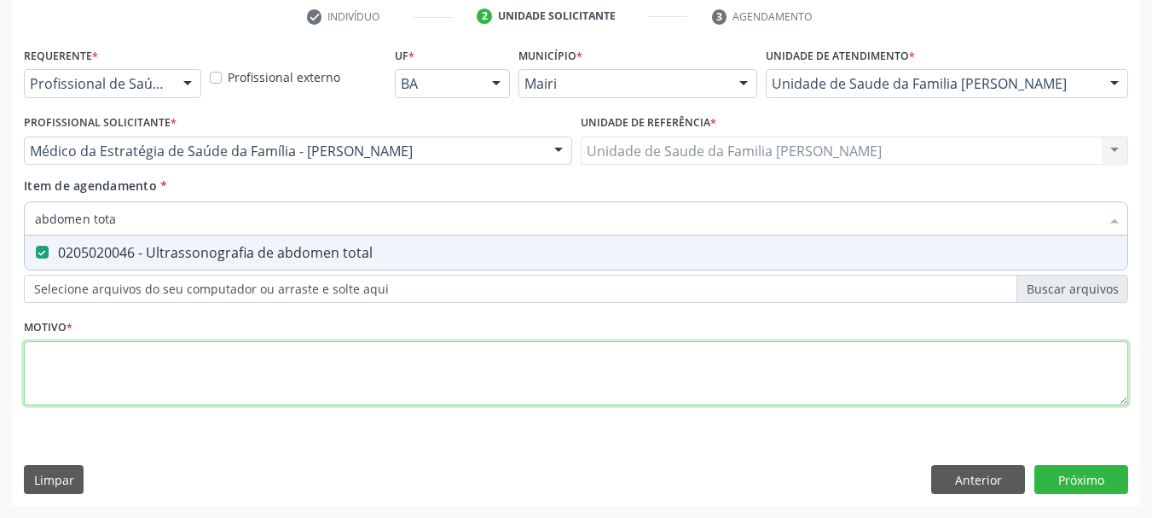
click at [183, 362] on div "Requerente * Profissional de Saúde Profissional de Saúde Paciente Nenhum result…" at bounding box center [576, 236] width 1105 height 386
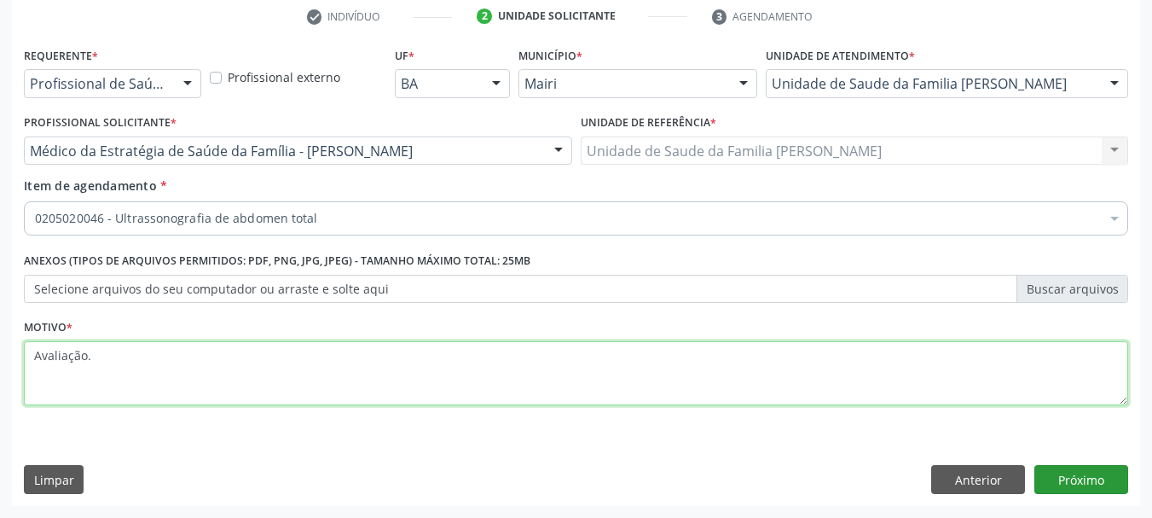
type textarea "Avaliação."
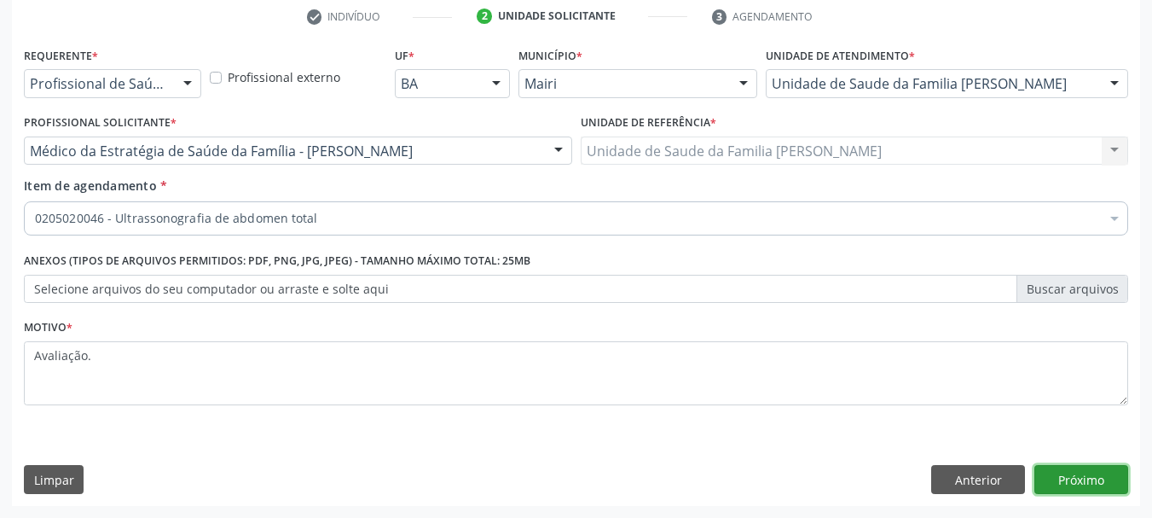
click at [1072, 480] on button "Próximo" at bounding box center [1082, 479] width 94 height 29
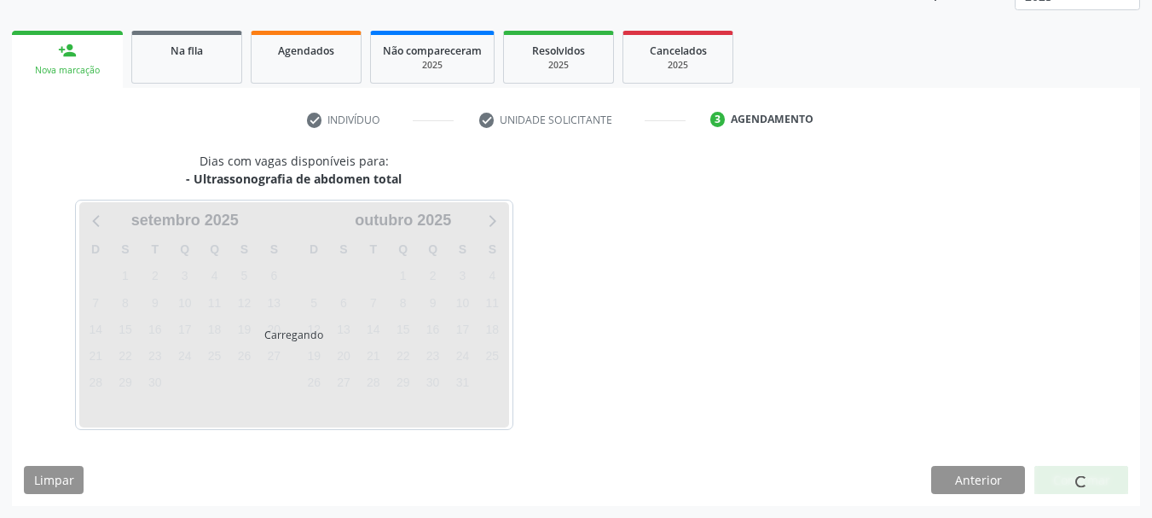
scroll to position [275, 0]
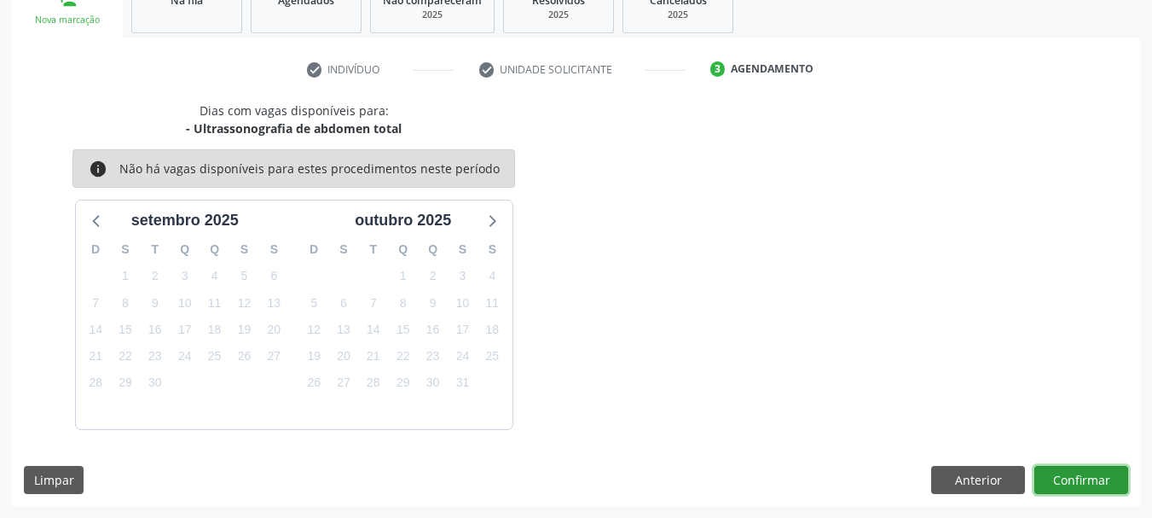
click at [1063, 469] on button "Confirmar" at bounding box center [1082, 480] width 94 height 29
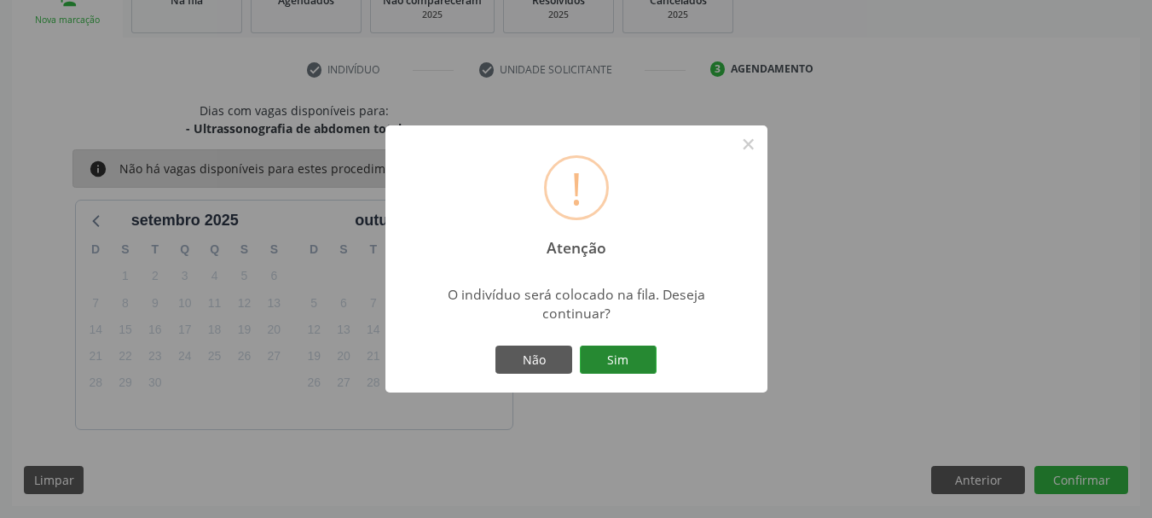
click at [635, 361] on button "Sim" at bounding box center [618, 359] width 77 height 29
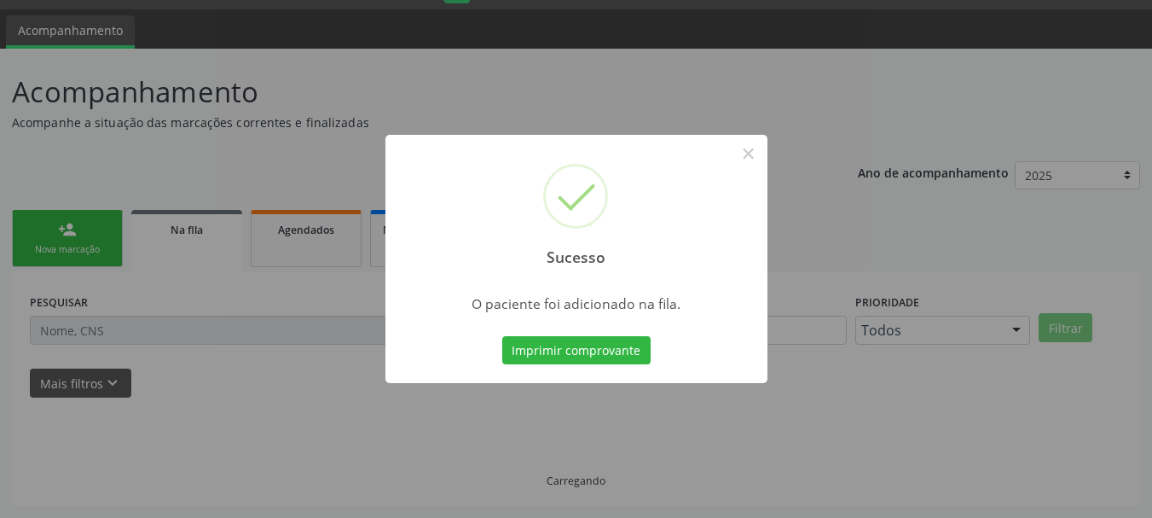
scroll to position [45, 0]
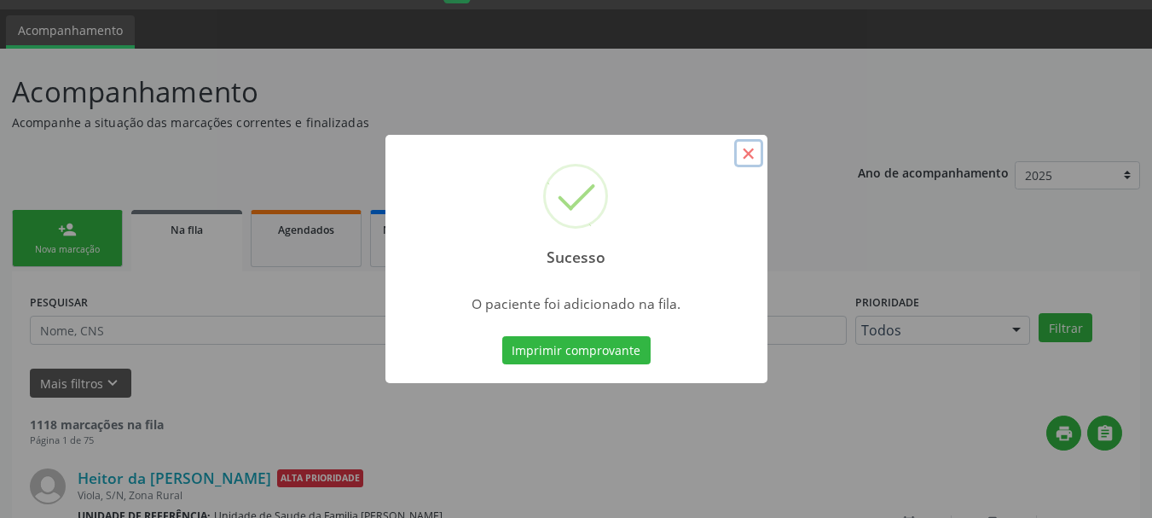
click at [761, 152] on button "×" at bounding box center [748, 153] width 29 height 29
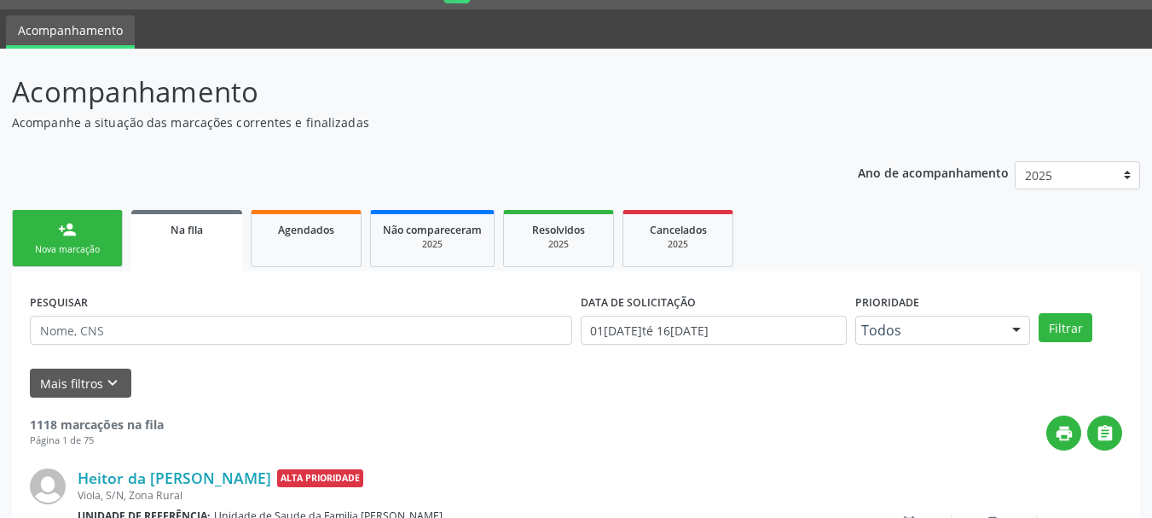
click at [55, 233] on link "person_add Nova marcação" at bounding box center [67, 238] width 111 height 57
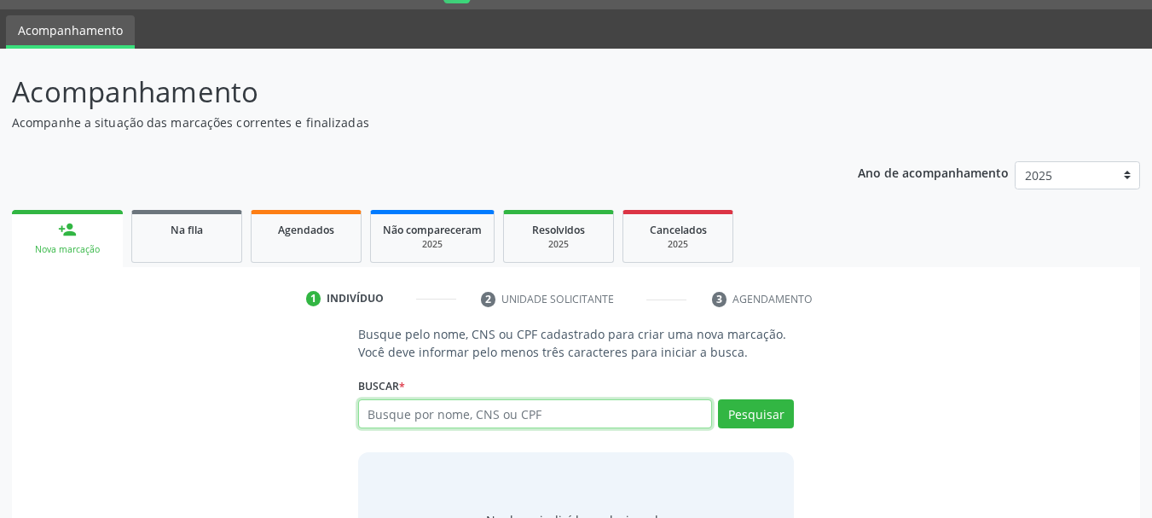
click at [402, 419] on input "text" at bounding box center [535, 413] width 355 height 29
type input "JUCIENE DE [PERSON_NAME]"
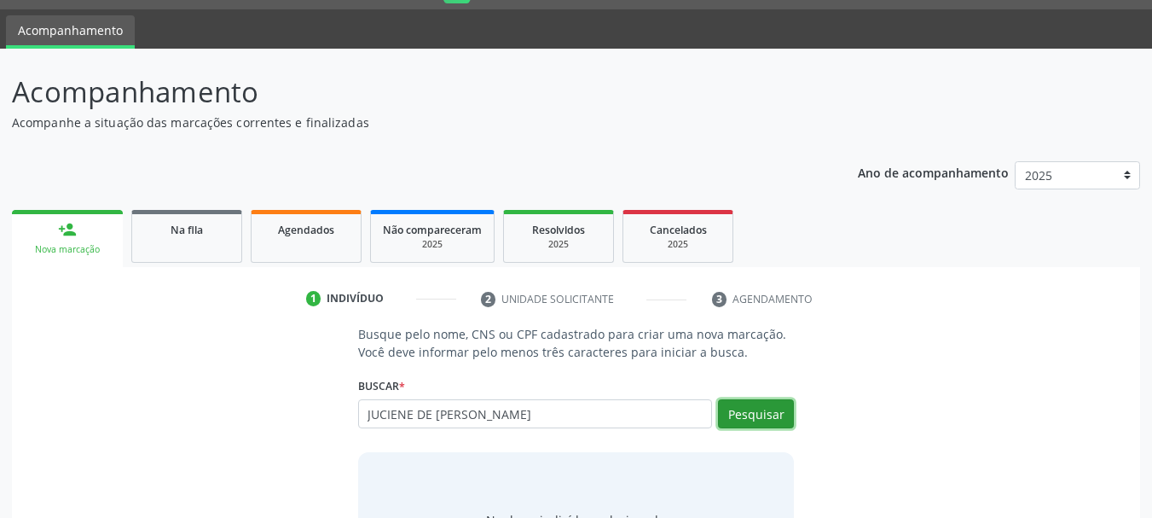
click at [784, 415] on button "Pesquisar" at bounding box center [756, 413] width 76 height 29
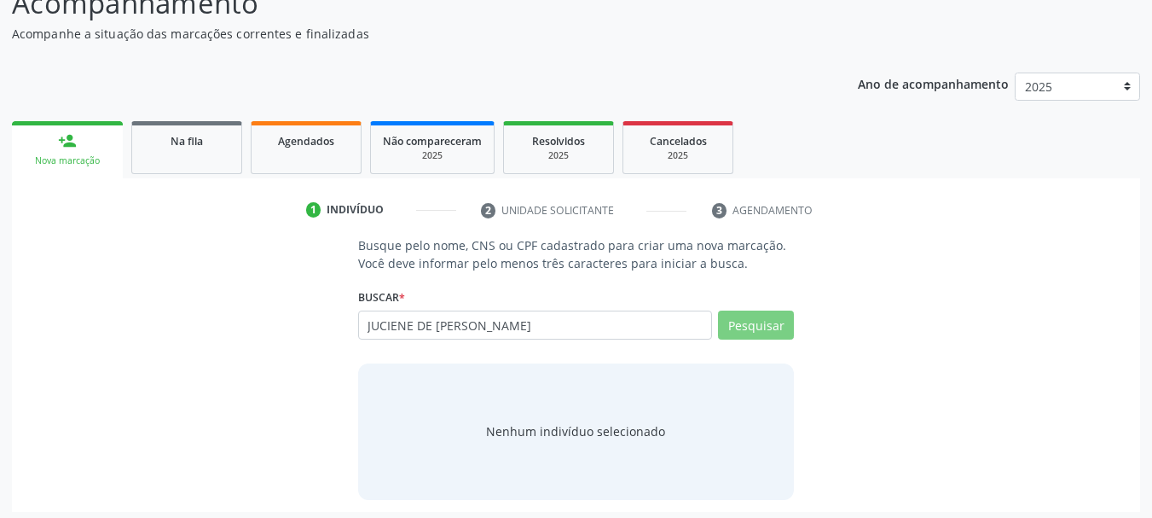
scroll to position [140, 0]
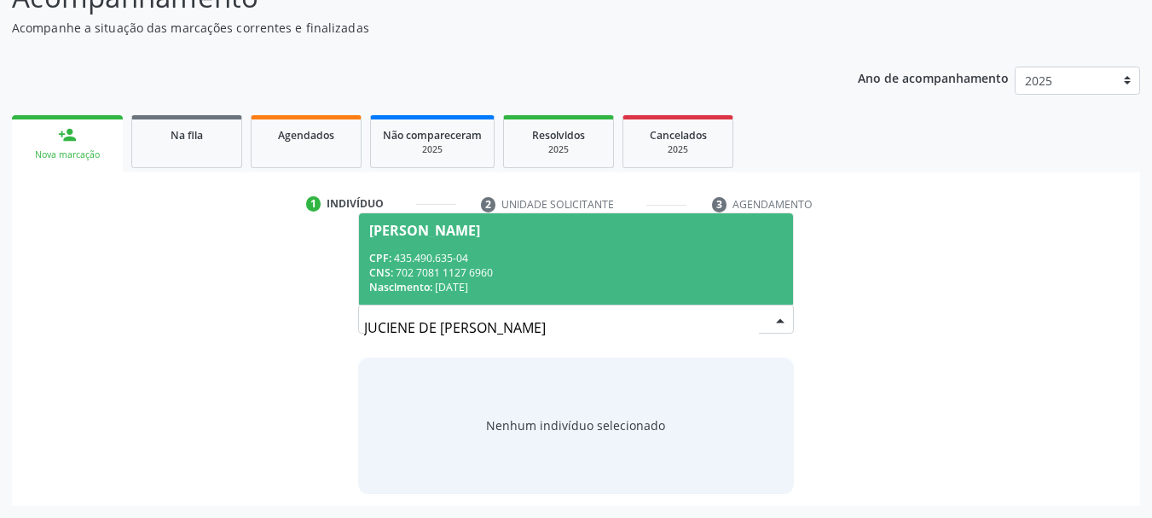
click at [484, 251] on div "CPF: 435.490.635-04" at bounding box center [576, 258] width 415 height 14
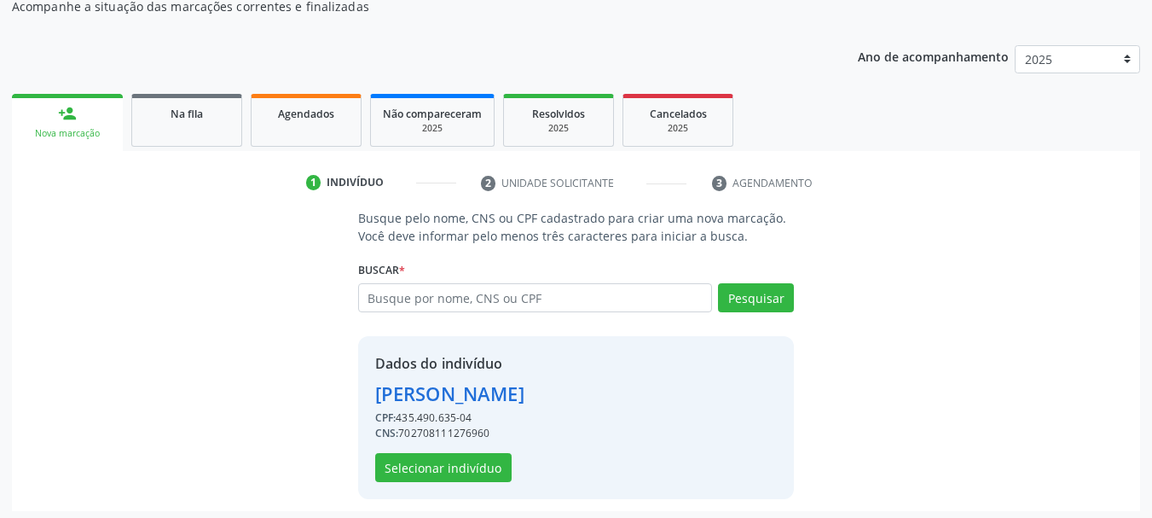
scroll to position [166, 0]
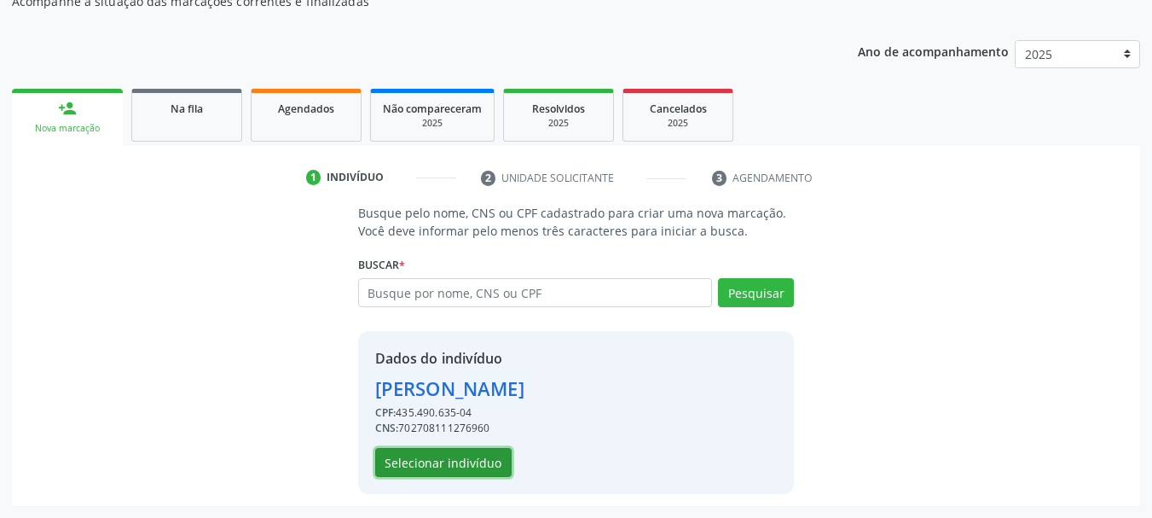
click at [447, 461] on button "Selecionar indivíduo" at bounding box center [443, 462] width 136 height 29
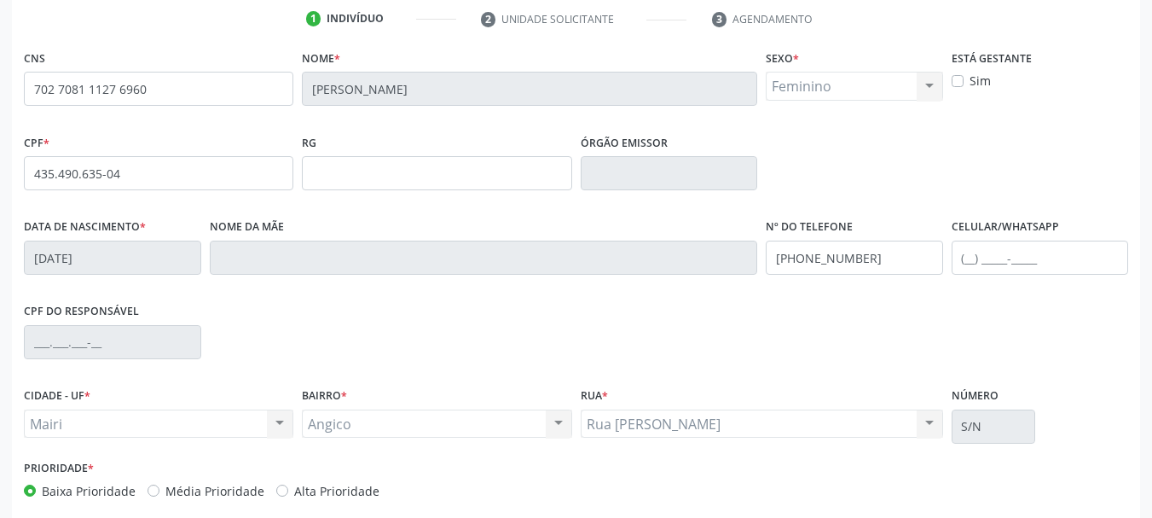
scroll to position [407, 0]
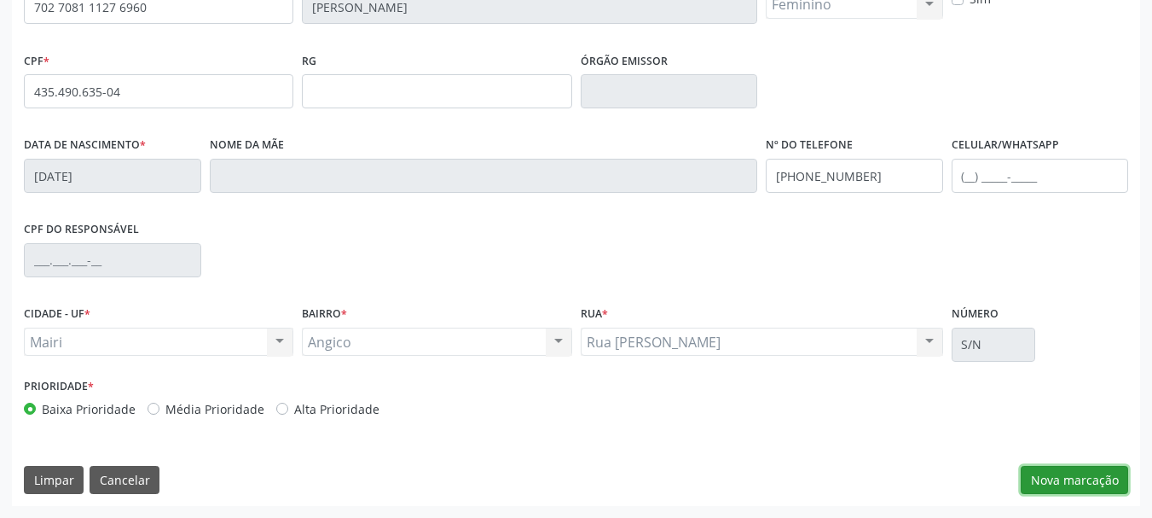
click at [1092, 468] on button "Nova marcação" at bounding box center [1074, 480] width 107 height 29
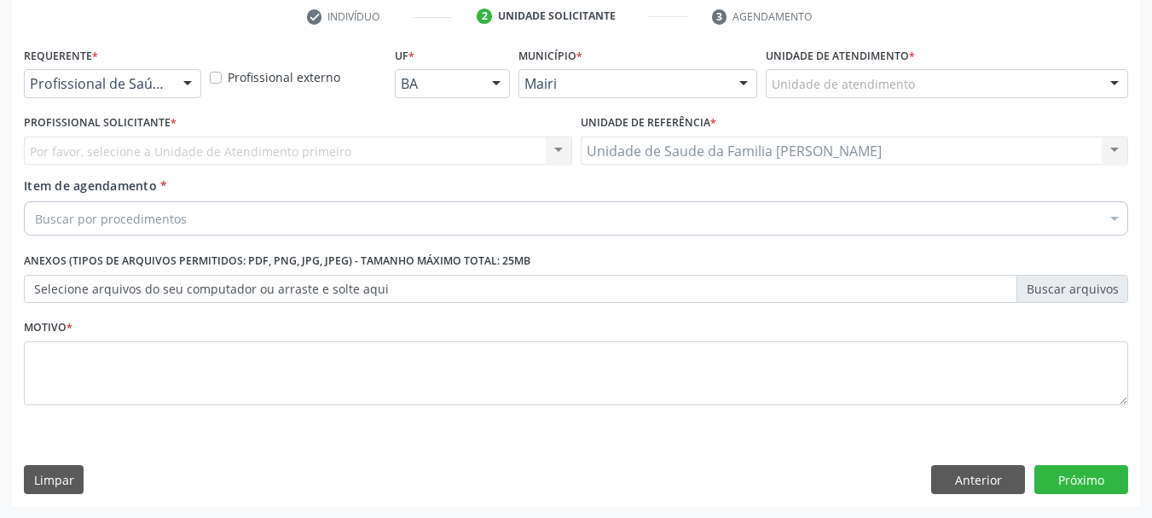
scroll to position [328, 0]
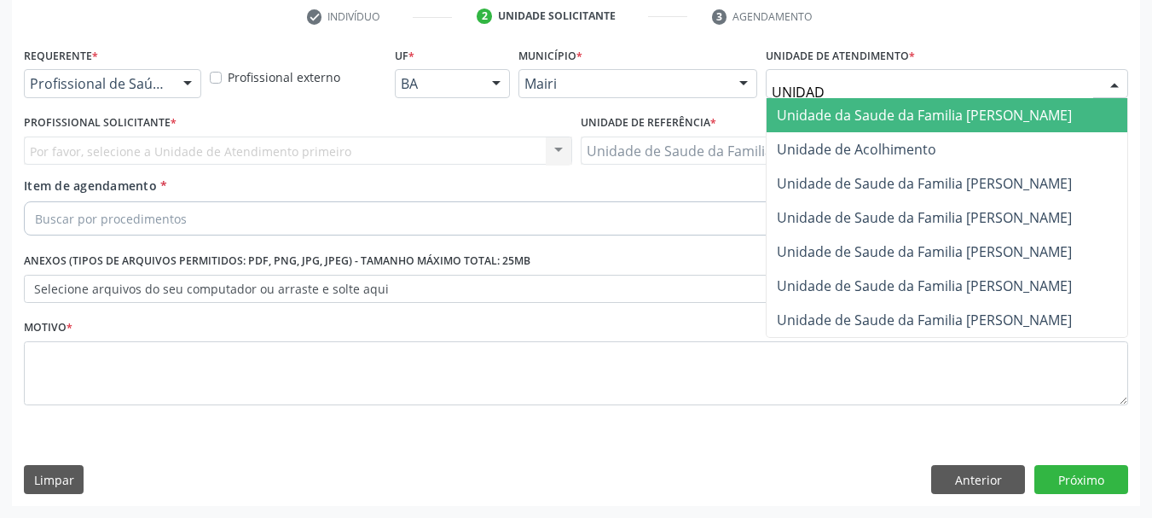
type input "UNIDADE"
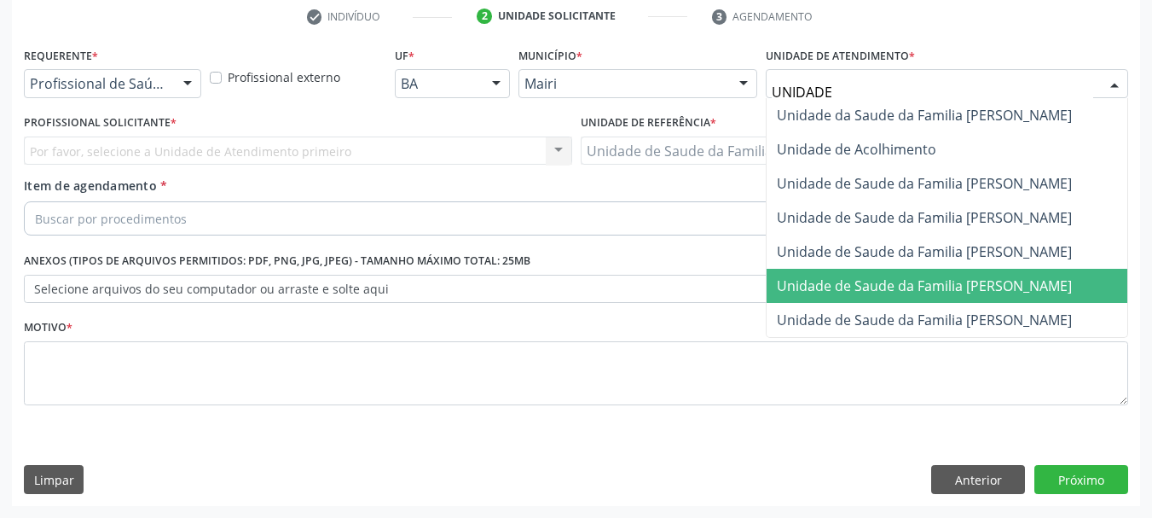
click at [1014, 292] on span "Unidade de Saude da Familia [PERSON_NAME]" at bounding box center [924, 285] width 295 height 19
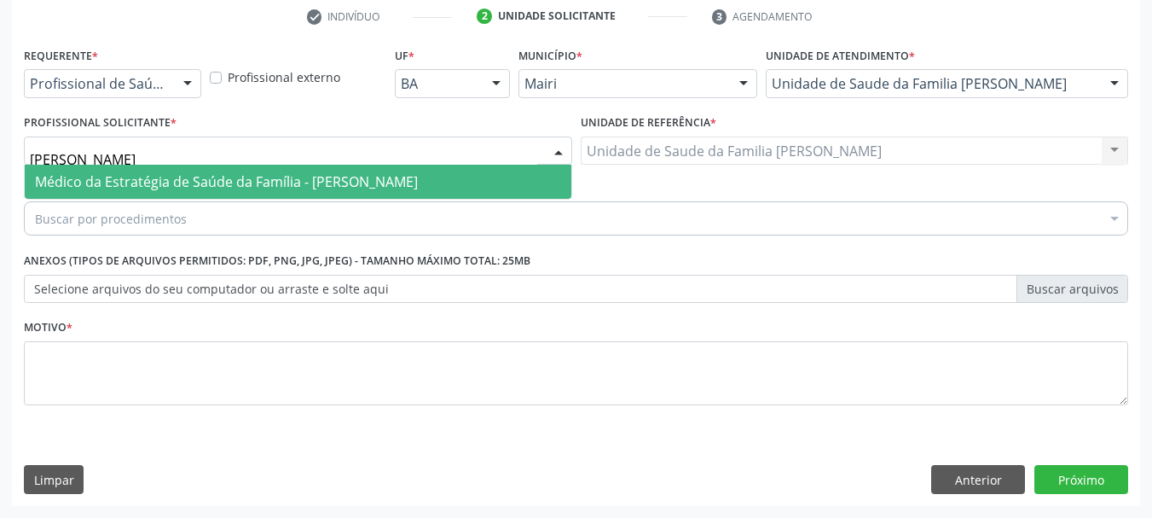
type input "[PERSON_NAME]"
click at [142, 194] on span "Médico da Estratégia de Saúde da Família - [PERSON_NAME]" at bounding box center [298, 182] width 547 height 34
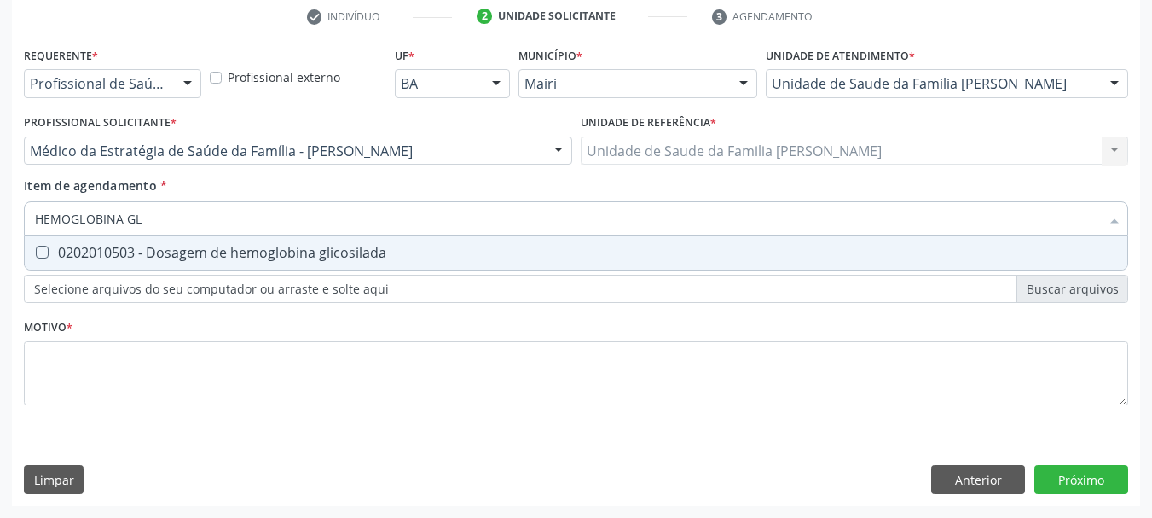
type input "HEMOGLOBINA GLI"
click at [194, 246] on div "0202010503 - Dosagem de hemoglobina glicosilada" at bounding box center [576, 253] width 1082 height 14
checkbox glicosilada "true"
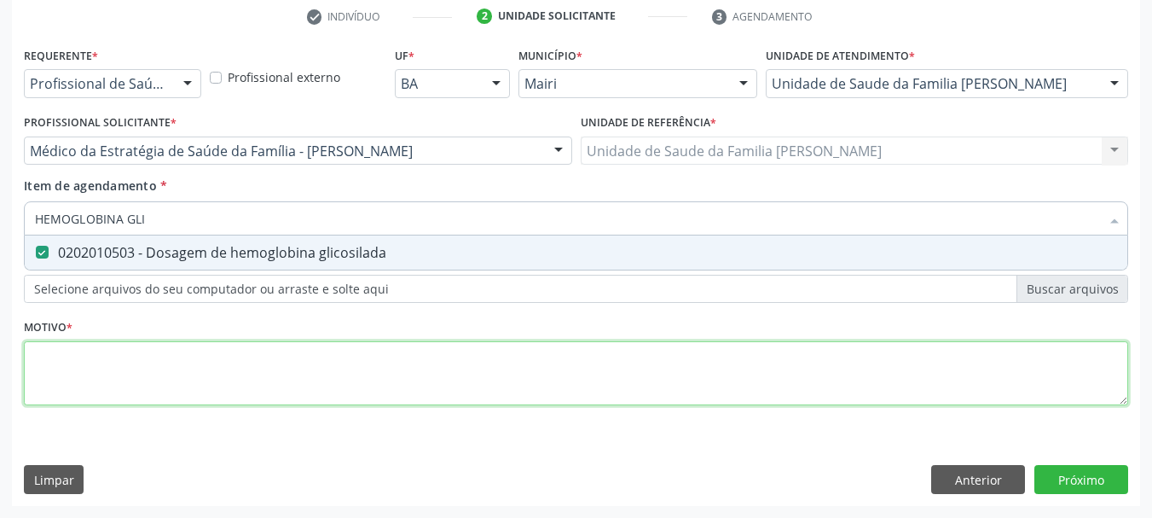
click at [200, 373] on div "Requerente * Profissional de Saúde Profissional de Saúde Paciente Nenhum result…" at bounding box center [576, 236] width 1105 height 386
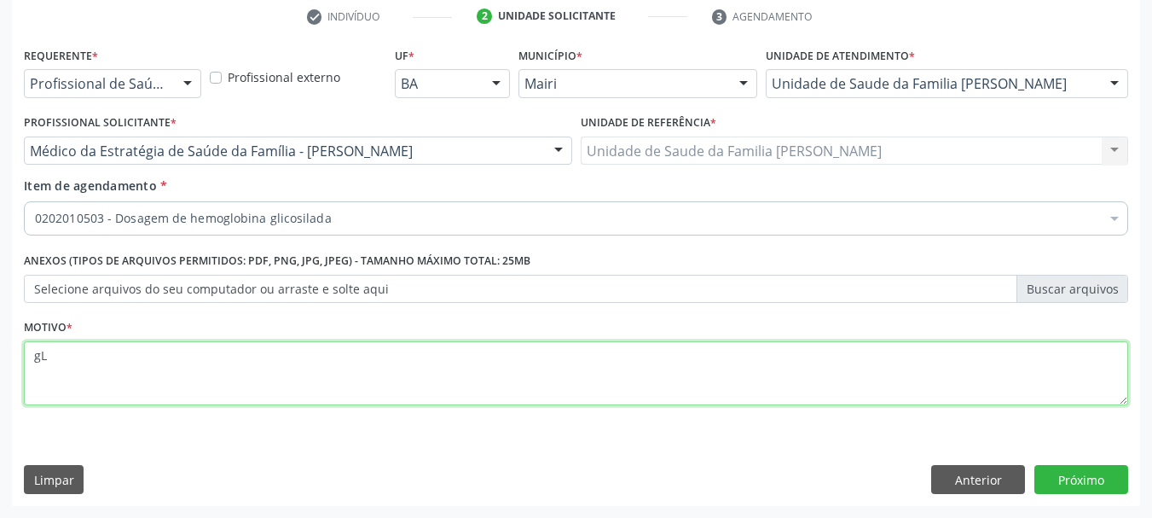
type textarea "g"
type textarea "Glicemia alterada + Histórico familiar."
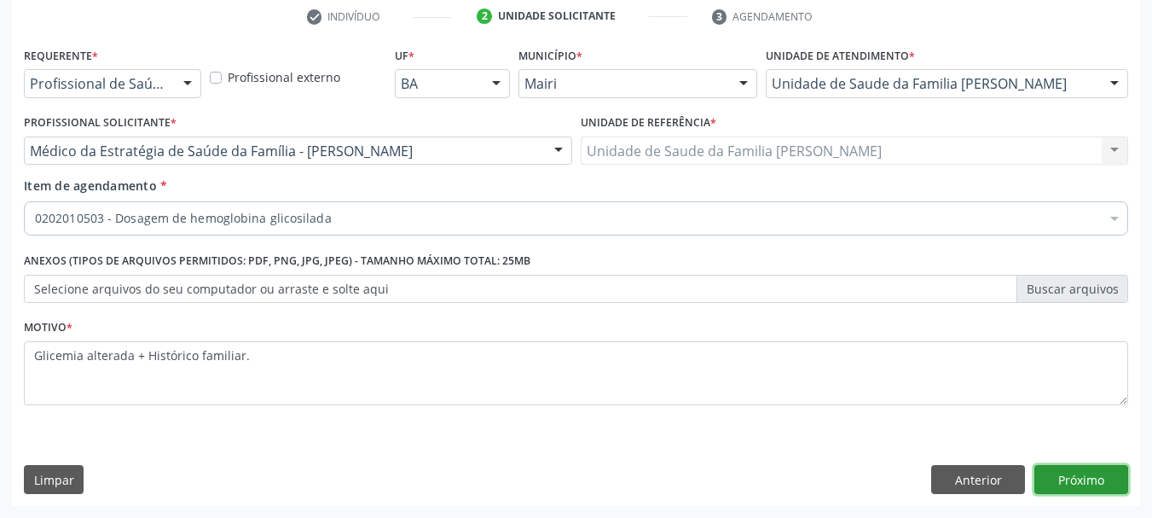
click at [1079, 470] on button "Próximo" at bounding box center [1082, 479] width 94 height 29
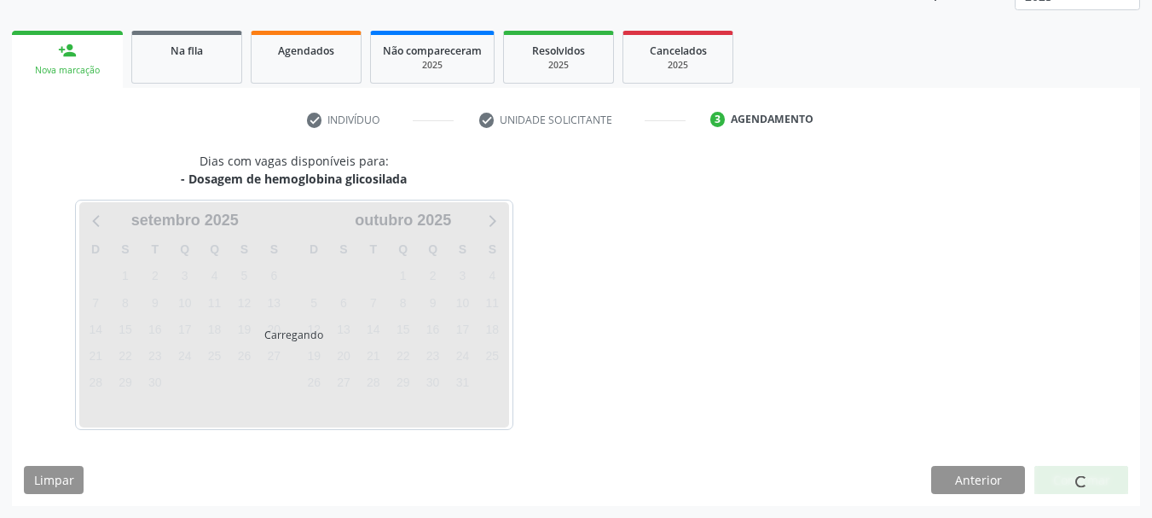
scroll to position [275, 0]
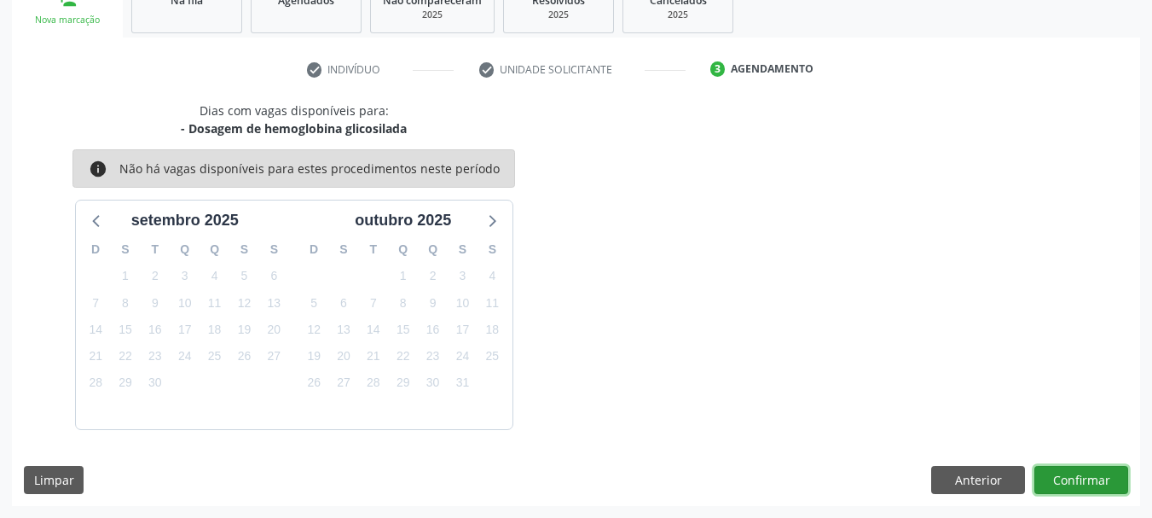
click at [1098, 471] on button "Confirmar" at bounding box center [1082, 480] width 94 height 29
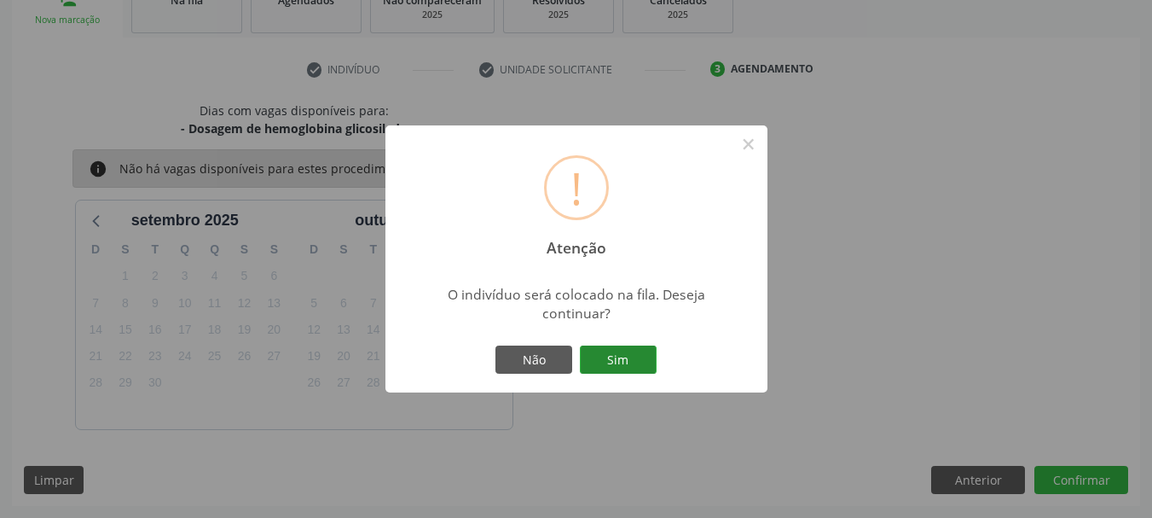
click at [640, 362] on button "Sim" at bounding box center [618, 359] width 77 height 29
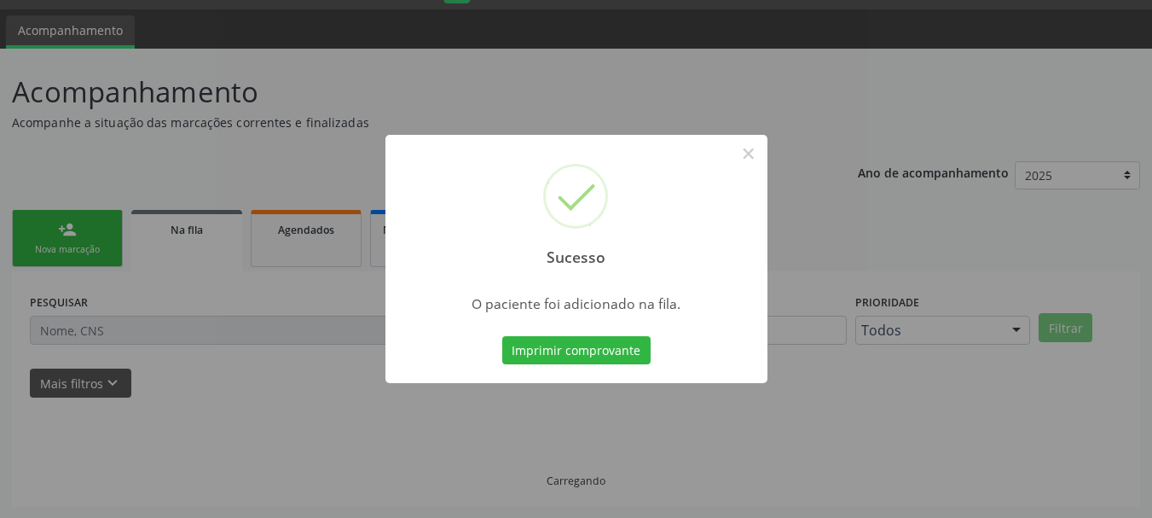
scroll to position [45, 0]
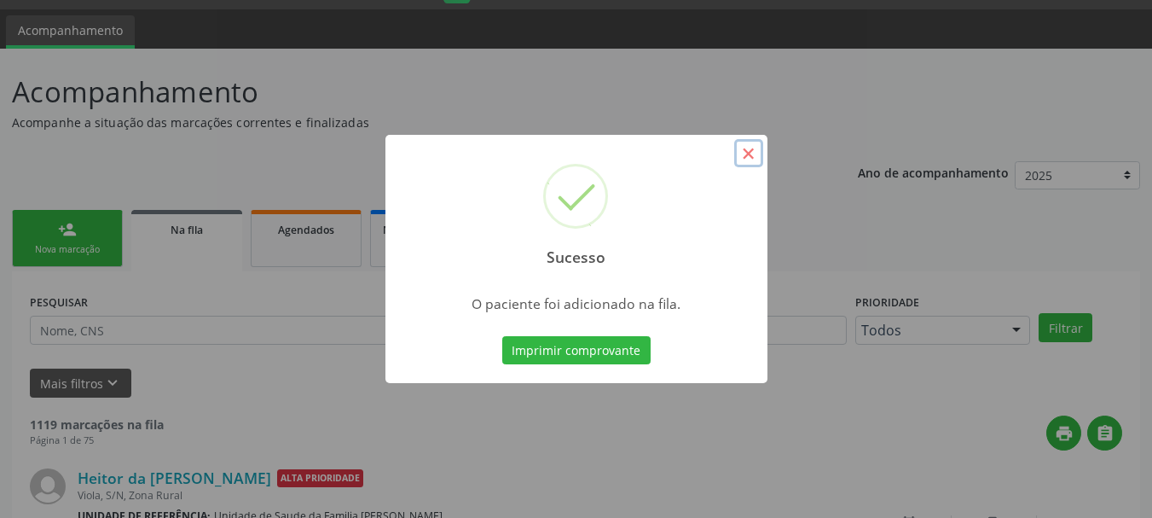
click at [750, 156] on button "×" at bounding box center [748, 153] width 29 height 29
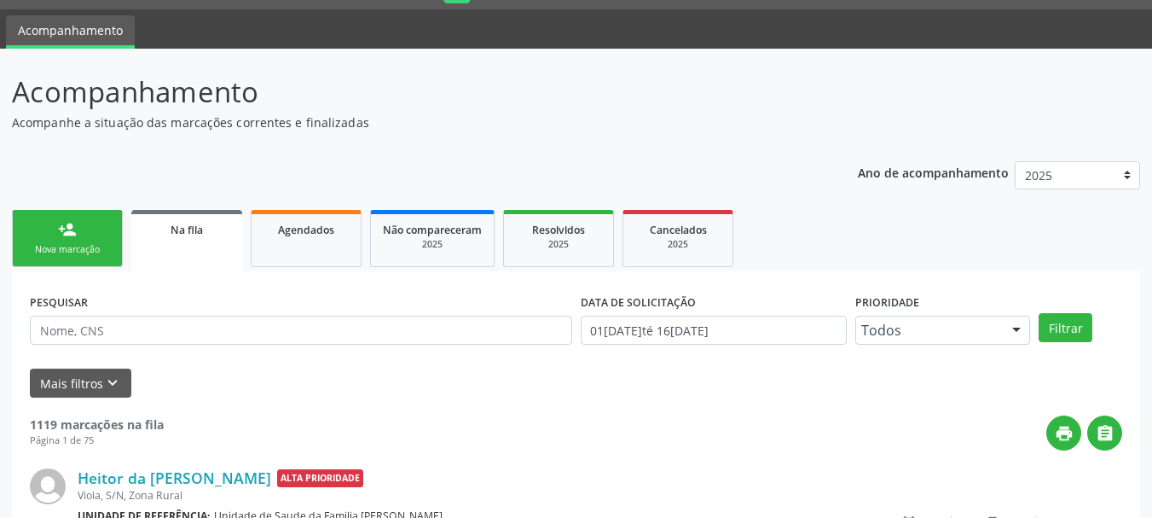
click at [649, 98] on p "Acompanhamento" at bounding box center [407, 92] width 790 height 43
